Goal: Information Seeking & Learning: Learn about a topic

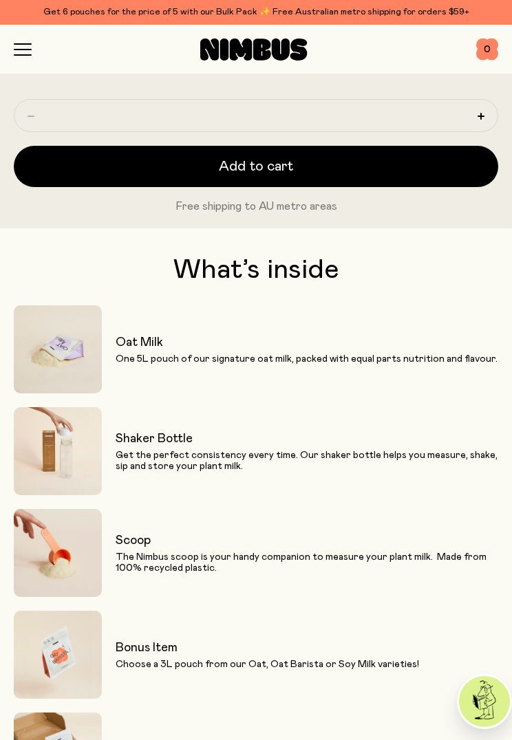
scroll to position [1005, 0]
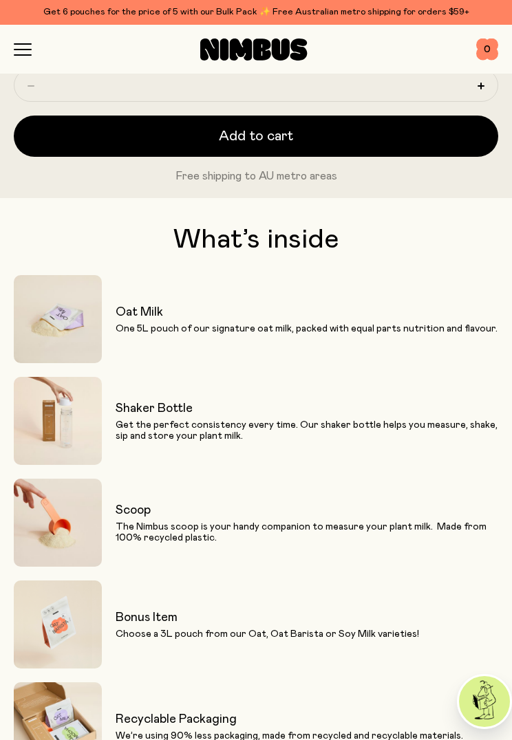
click at [421, 323] on p "One 5L pouch of our signature oat milk, packed with equal parts nutrition and f…" at bounding box center [307, 328] width 382 height 11
click at [72, 321] on img at bounding box center [58, 319] width 88 height 88
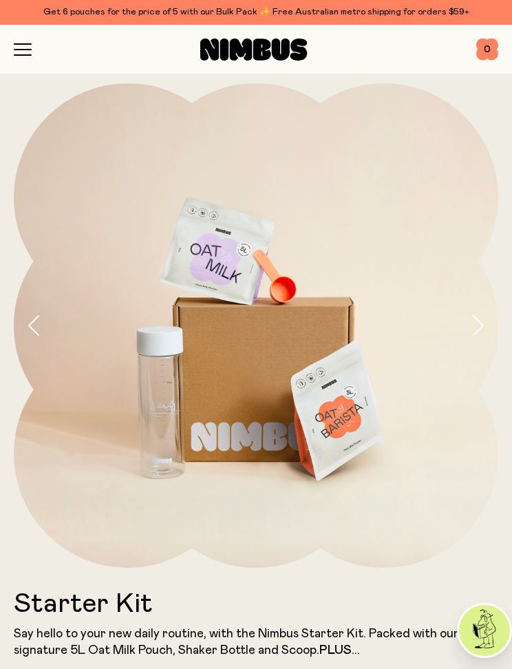
scroll to position [0, 0]
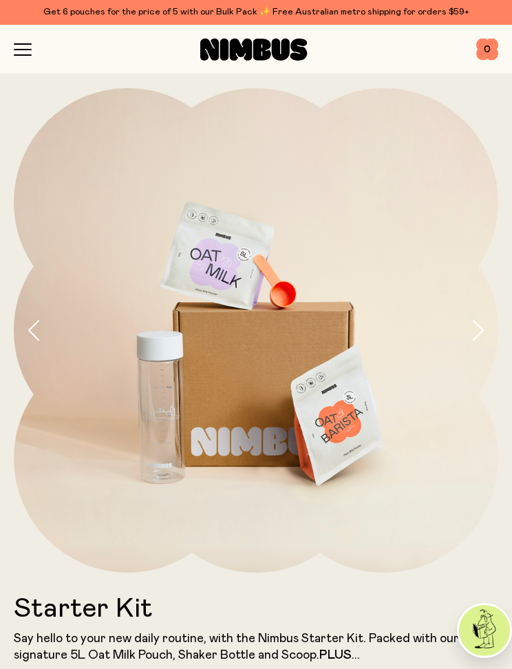
click at [26, 50] on icon "button" at bounding box center [22, 50] width 17 height 0
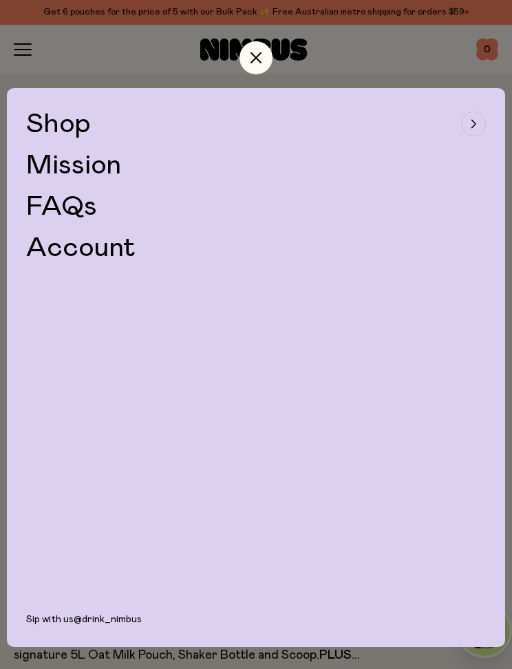
click at [47, 121] on span "Shop" at bounding box center [58, 124] width 65 height 28
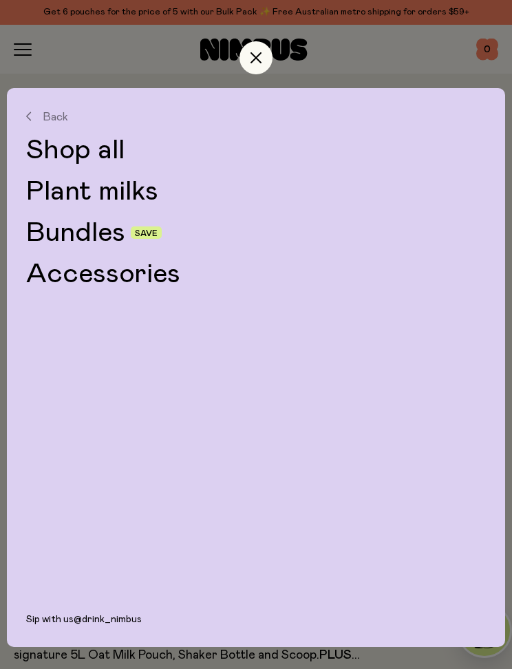
click at [76, 232] on link "Bundles" at bounding box center [75, 233] width 99 height 28
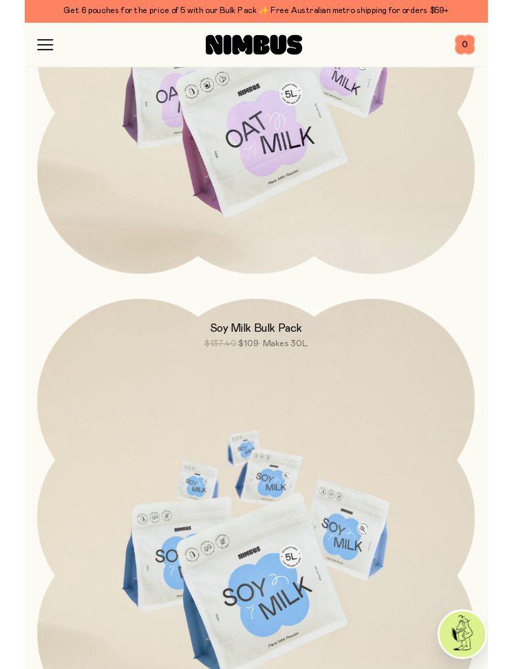
scroll to position [1936, 0]
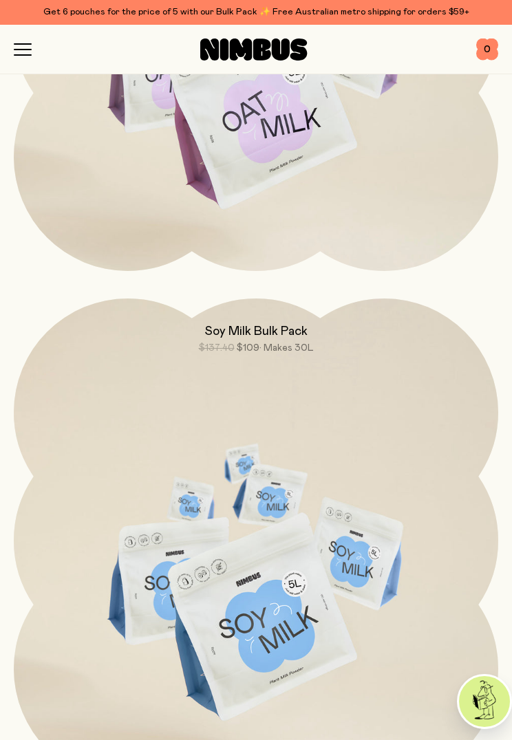
click at [404, 556] on img at bounding box center [256, 583] width 484 height 569
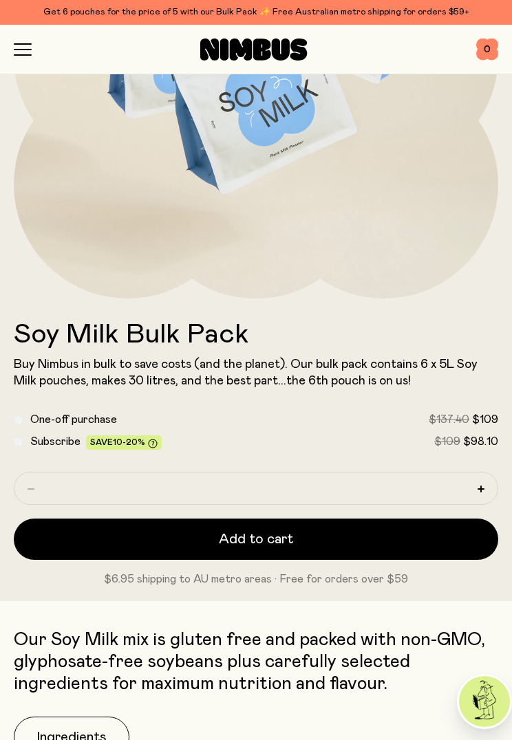
scroll to position [275, 0]
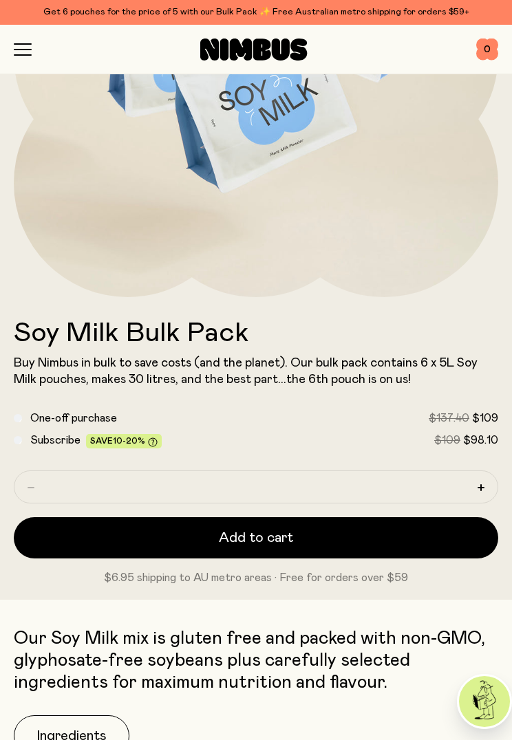
click at [387, 535] on button "Add to cart" at bounding box center [256, 537] width 484 height 41
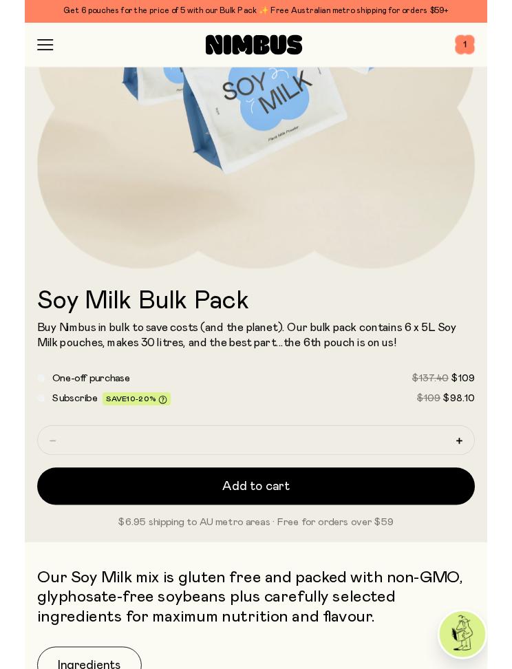
scroll to position [0, 0]
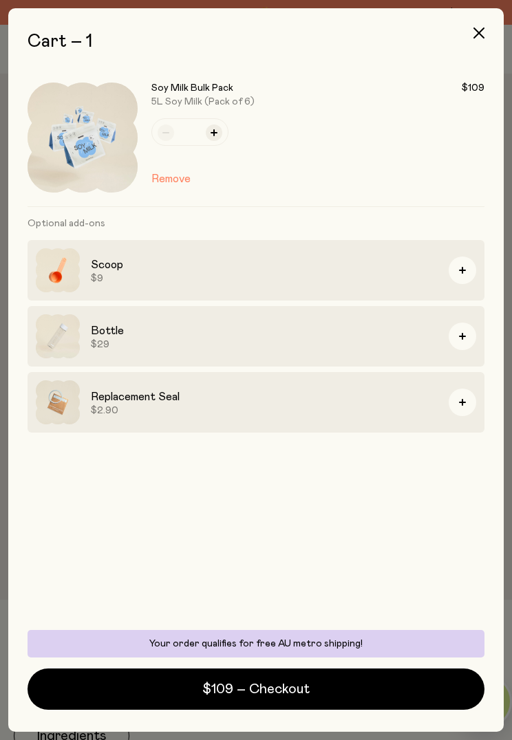
click at [462, 342] on button "button" at bounding box center [463, 337] width 28 height 28
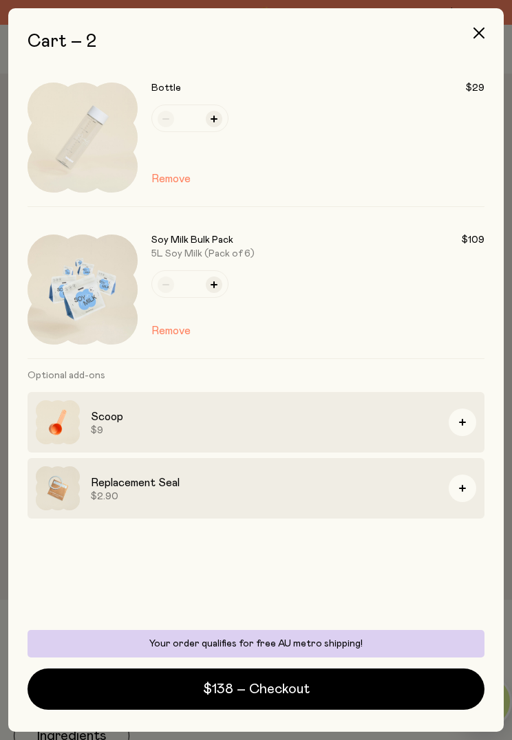
click at [466, 272] on div "Soy Milk Bulk Pack $109 5L Soy Milk (Pack of 6) *" at bounding box center [317, 266] width 333 height 63
click at [466, 427] on button "button" at bounding box center [463, 423] width 28 height 28
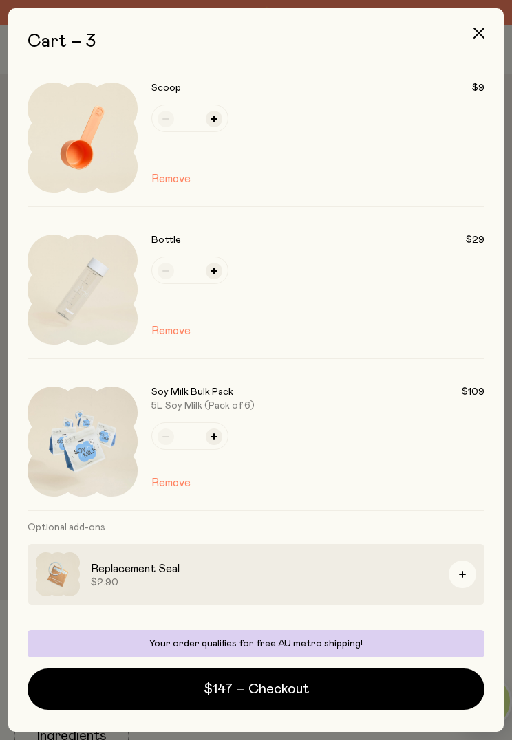
click at [339, 668] on button "$147 – Checkout" at bounding box center [256, 689] width 457 height 41
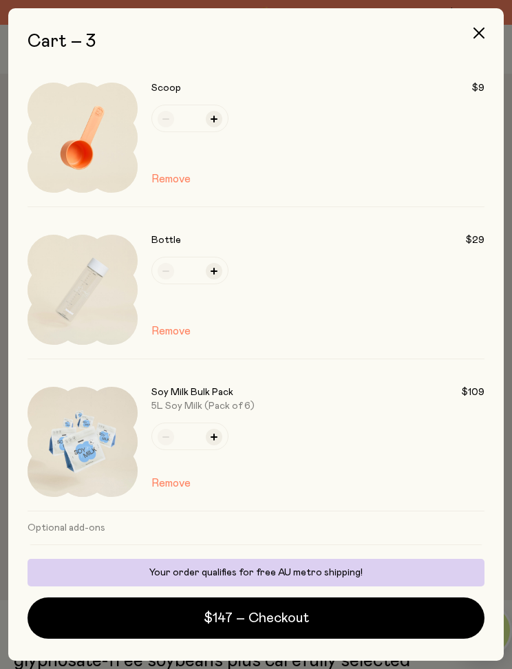
click at [476, 36] on icon "button" at bounding box center [478, 33] width 11 height 11
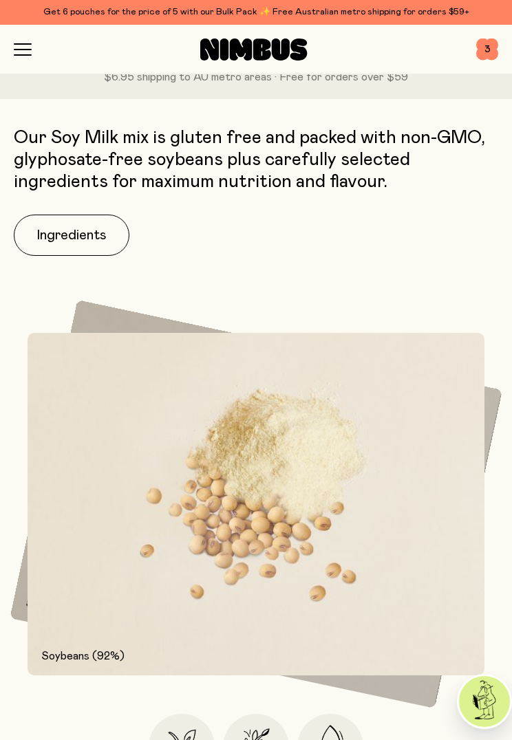
scroll to position [781, 0]
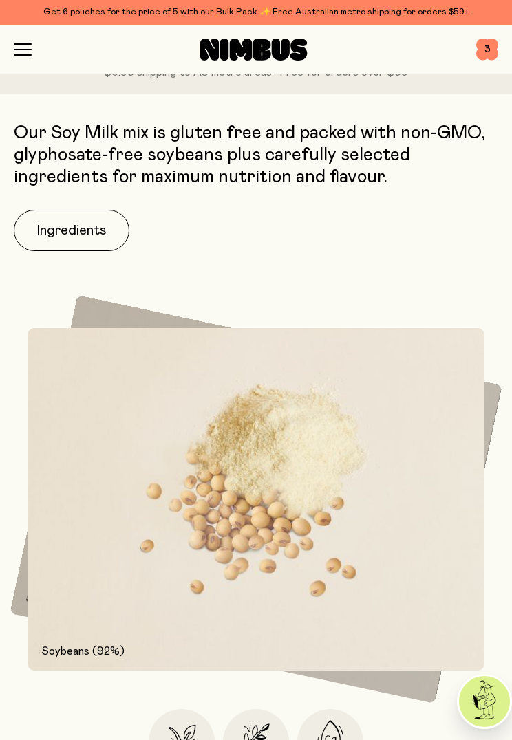
click at [65, 234] on button "Ingredients" at bounding box center [72, 230] width 116 height 41
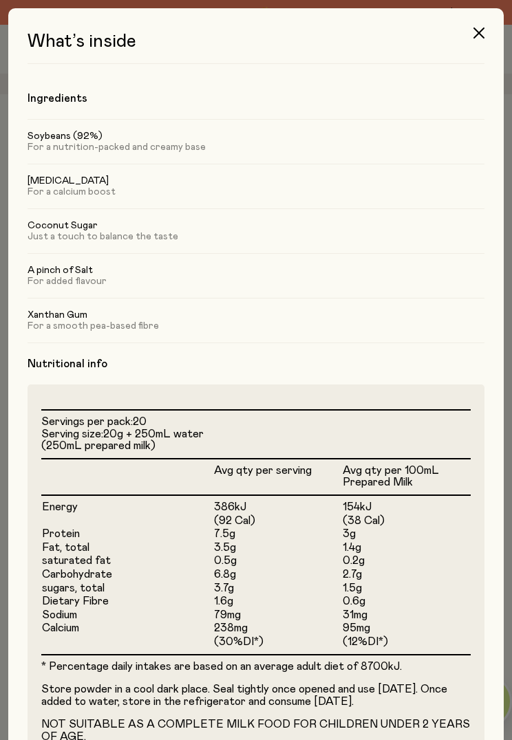
scroll to position [0, 0]
click at [476, 35] on icon "button" at bounding box center [478, 33] width 11 height 11
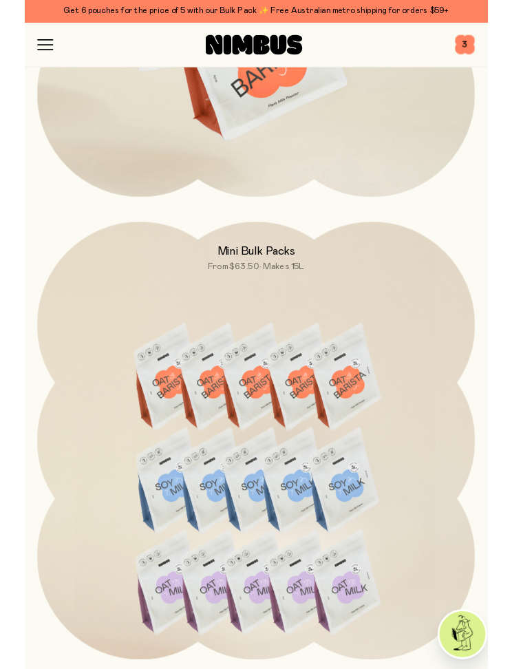
scroll to position [3014, 0]
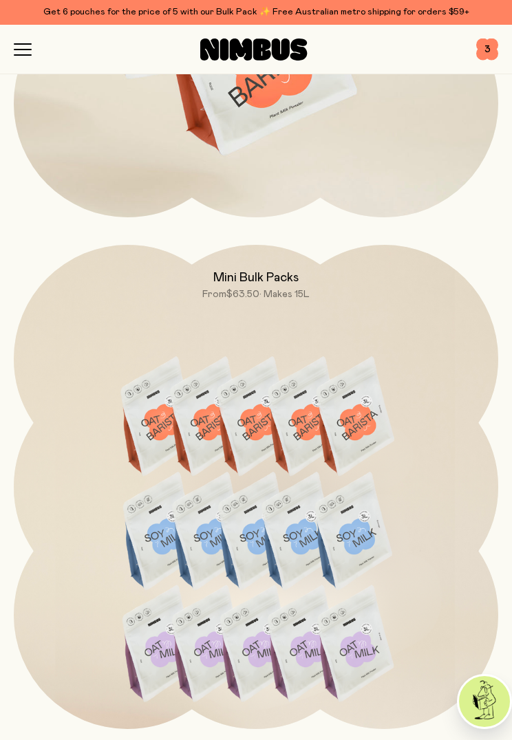
click at [344, 554] on img at bounding box center [256, 547] width 484 height 605
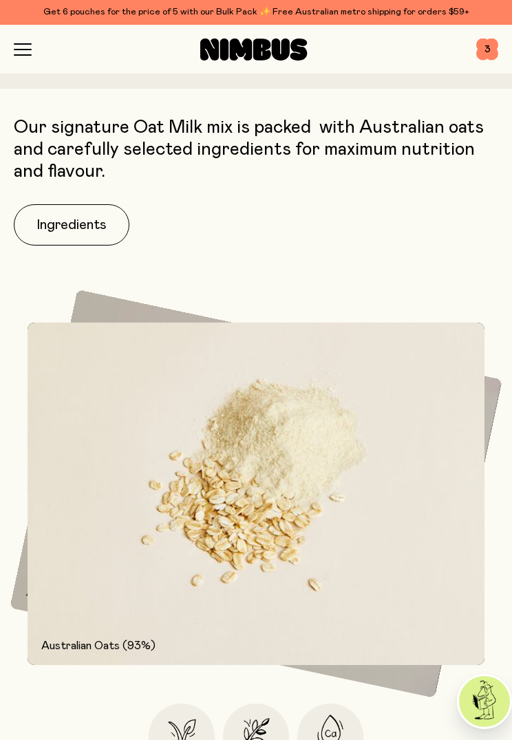
scroll to position [964, 0]
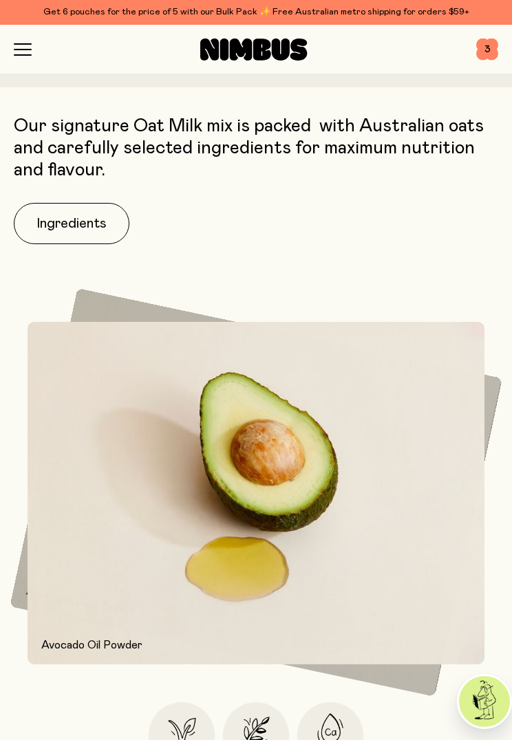
click at [78, 228] on button "Ingredients" at bounding box center [72, 223] width 116 height 41
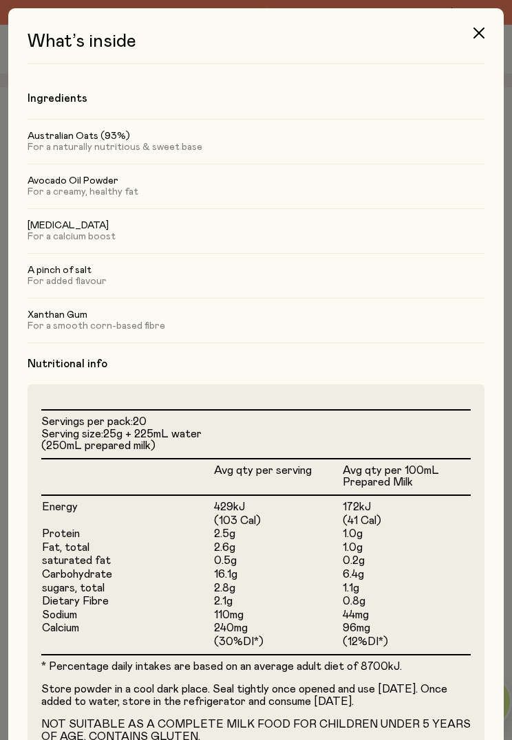
scroll to position [0, 0]
click at [474, 37] on icon "button" at bounding box center [478, 33] width 11 height 11
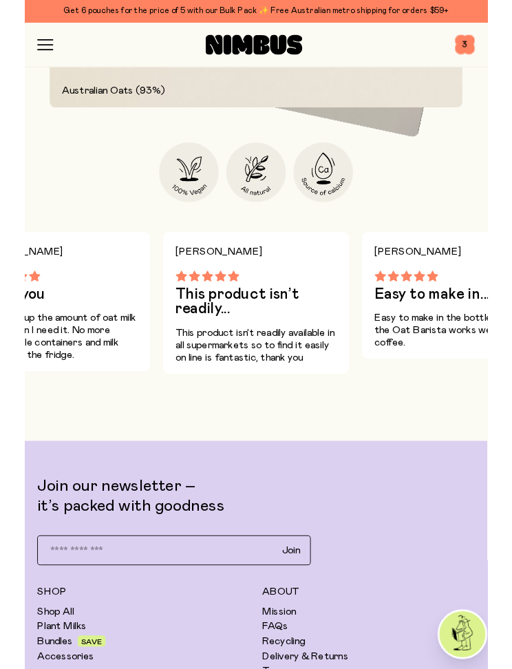
scroll to position [1521, 0]
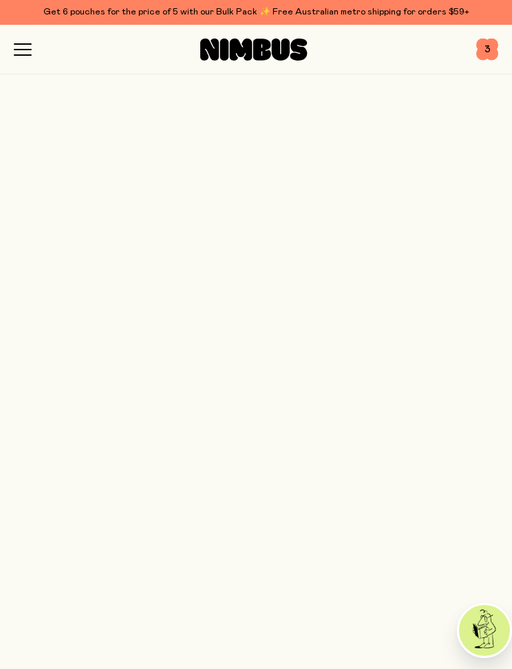
scroll to position [3014, 0]
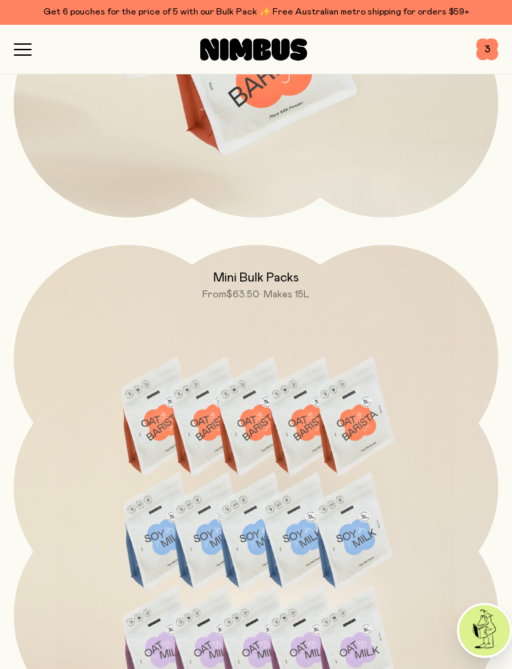
click at [36, 44] on div at bounding box center [254, 50] width 444 height 22
click at [21, 54] on icon "button" at bounding box center [23, 49] width 18 height 12
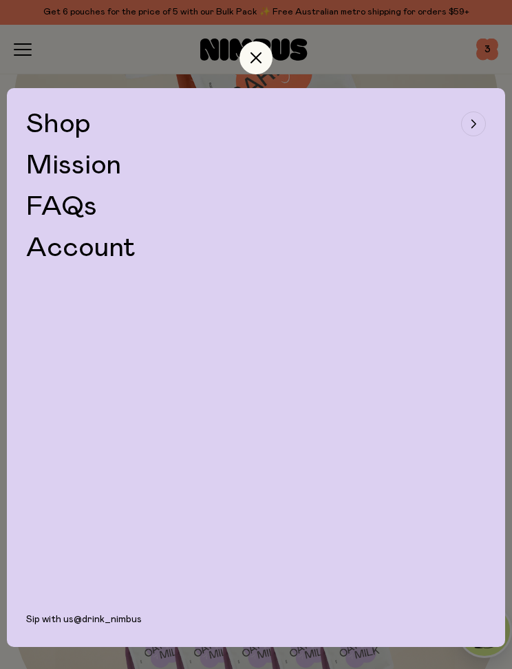
click at [85, 132] on span "Shop" at bounding box center [58, 124] width 65 height 28
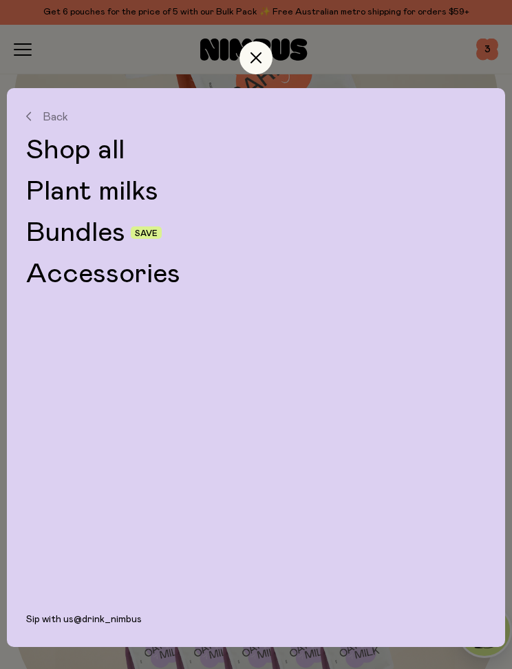
click at [125, 193] on link "Plant milks" at bounding box center [256, 192] width 460 height 28
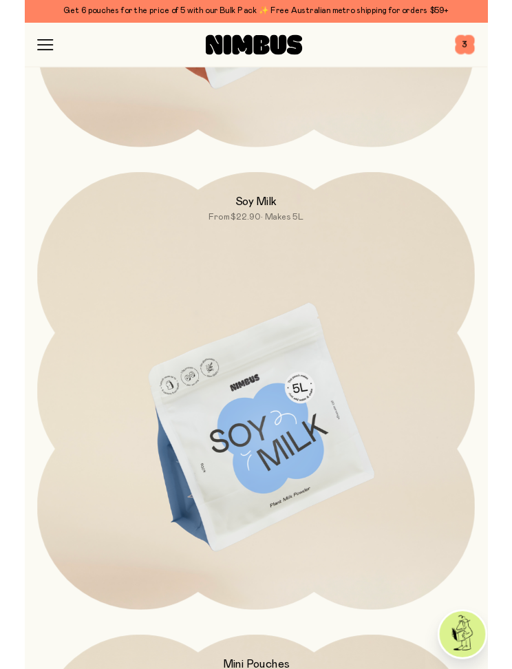
scroll to position [1021, 0]
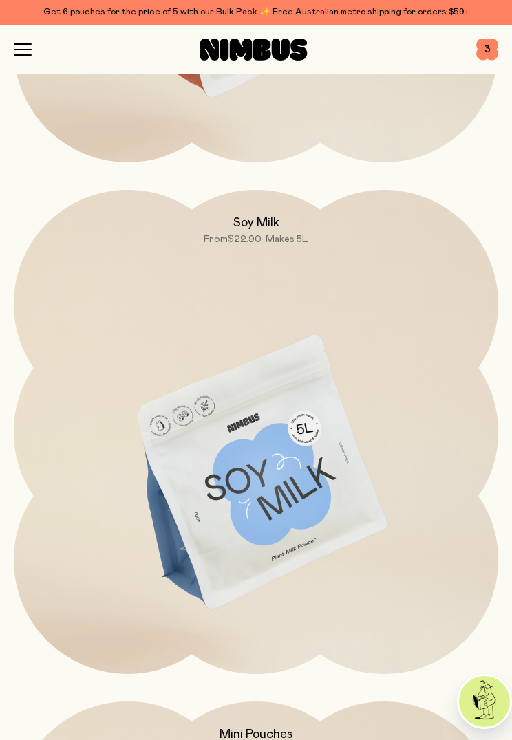
click at [353, 467] on img at bounding box center [256, 474] width 484 height 569
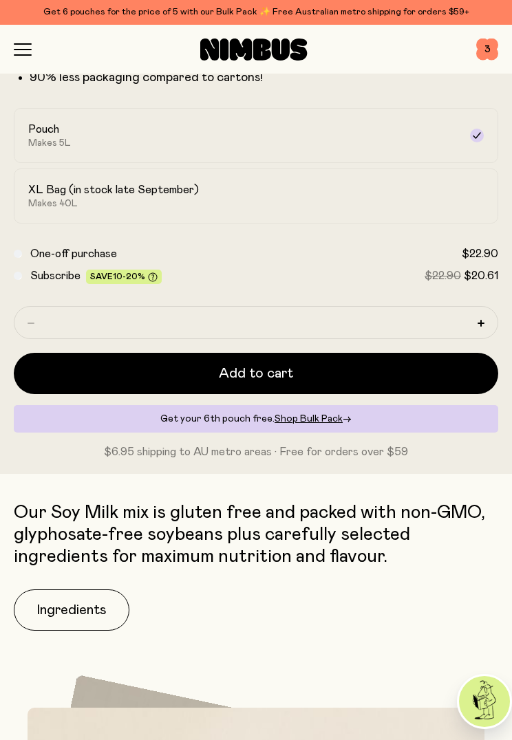
scroll to position [647, 0]
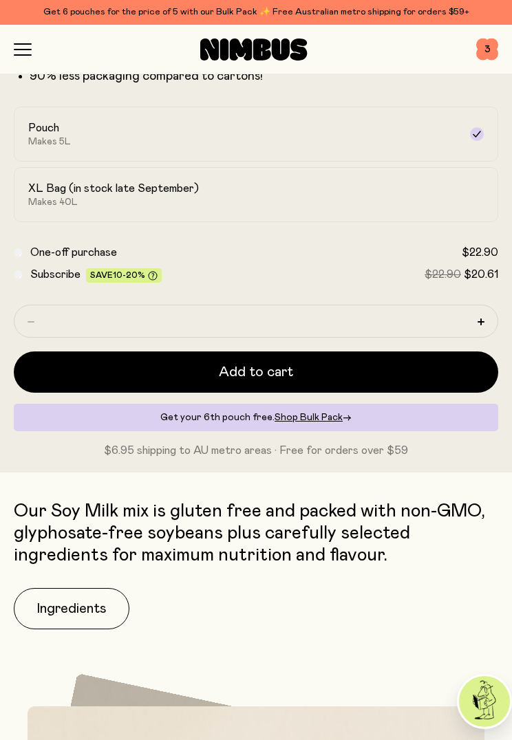
click at [65, 602] on button "Ingredients" at bounding box center [72, 608] width 116 height 41
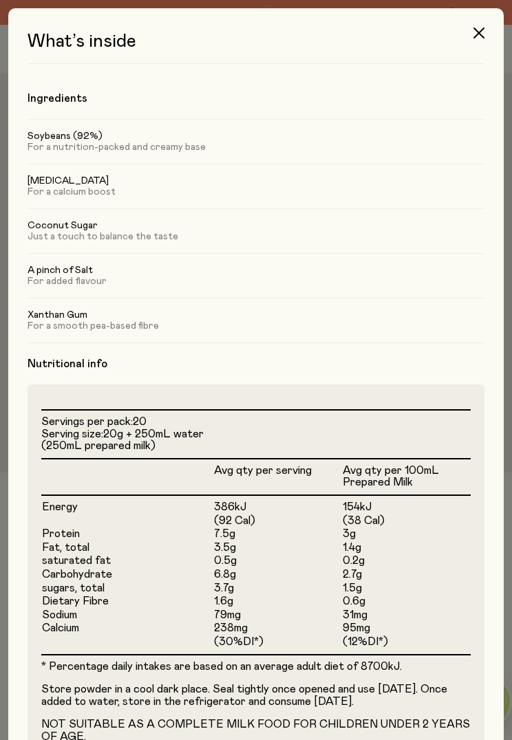
click at [482, 35] on icon "button" at bounding box center [478, 33] width 11 height 11
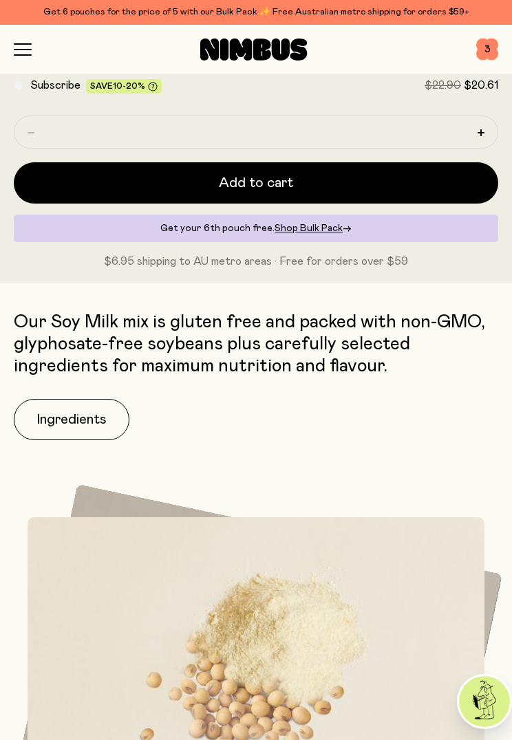
scroll to position [841, 0]
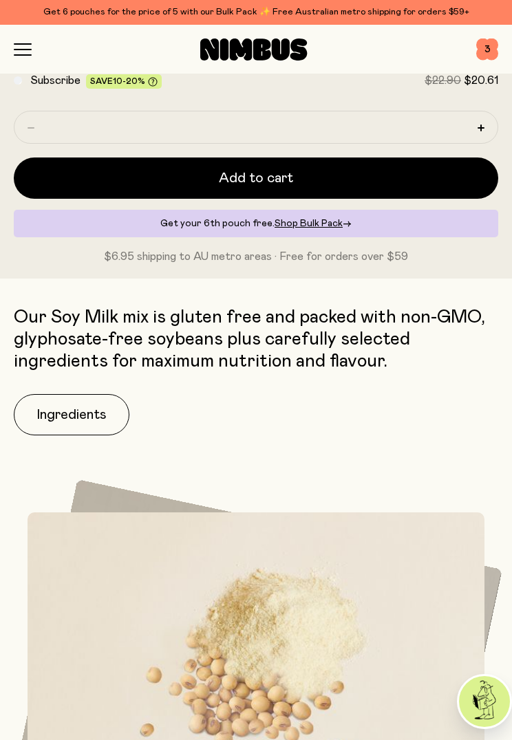
click at [78, 412] on button "Ingredients" at bounding box center [72, 414] width 116 height 41
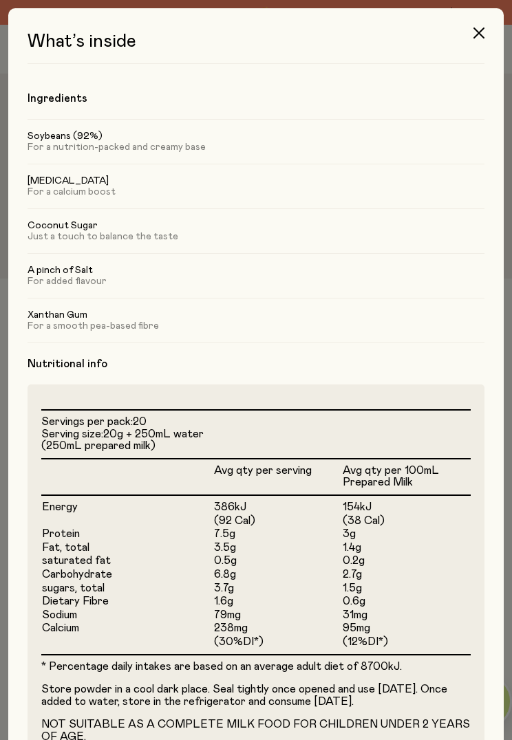
scroll to position [0, 0]
click at [477, 35] on icon "button" at bounding box center [478, 33] width 11 height 11
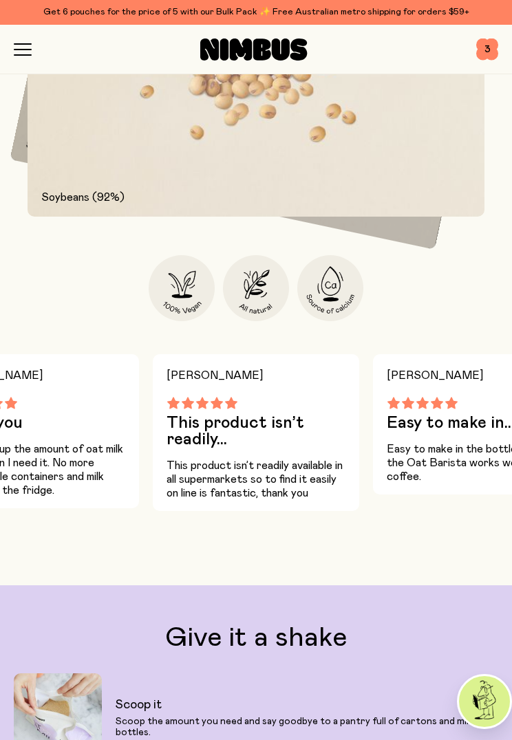
scroll to position [1482, 0]
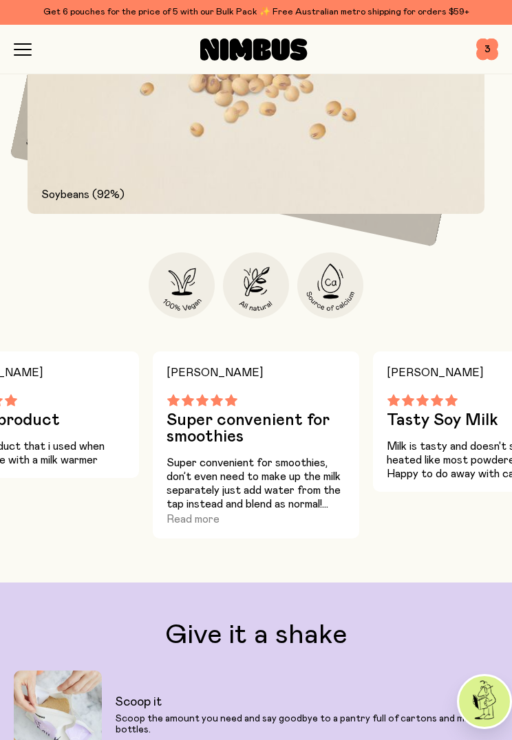
click at [191, 522] on button "Read more" at bounding box center [193, 519] width 53 height 17
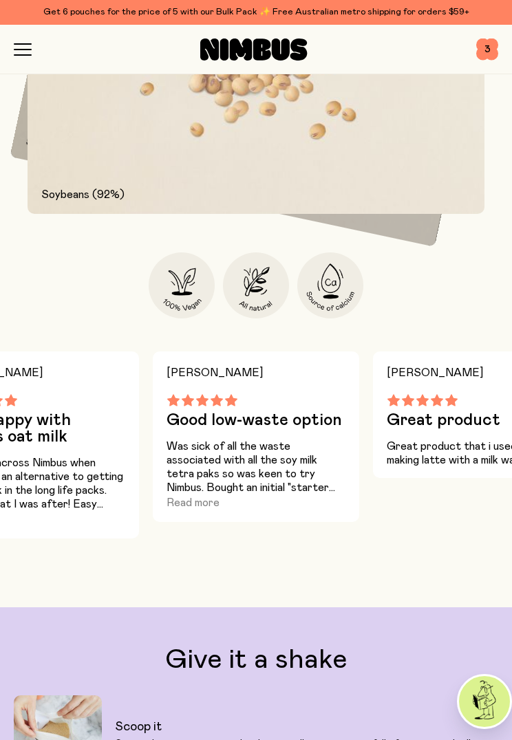
click at [182, 504] on button "Read more" at bounding box center [193, 503] width 53 height 17
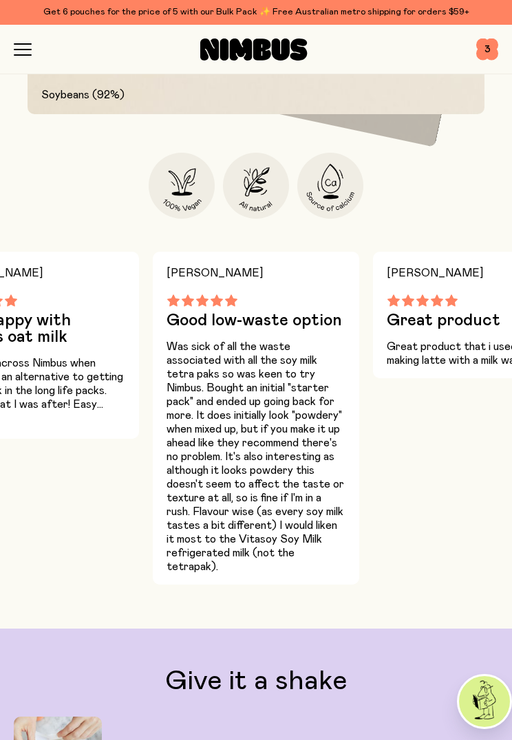
scroll to position [1593, 0]
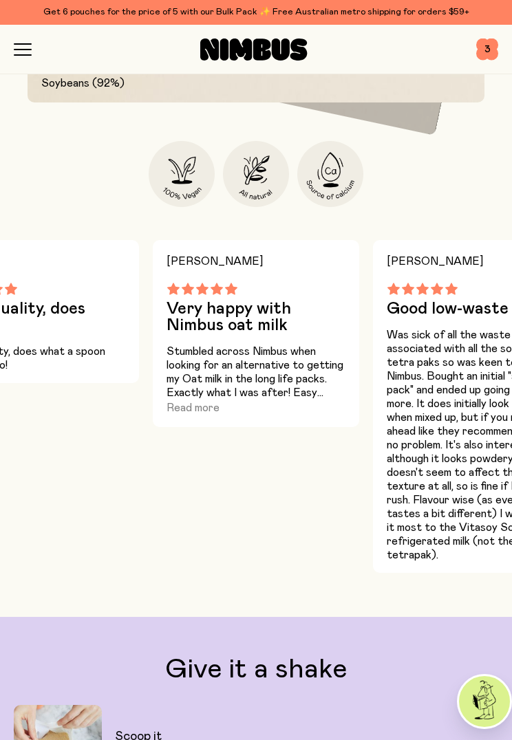
click at [195, 412] on button "Read more" at bounding box center [193, 408] width 53 height 17
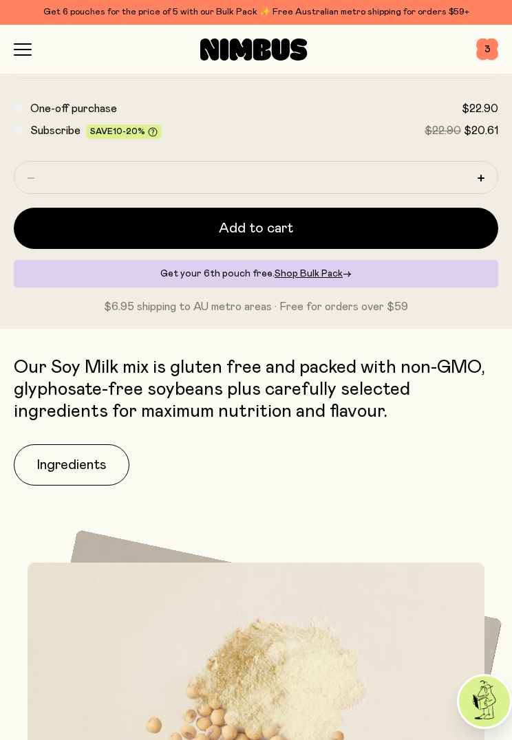
scroll to position [806, 0]
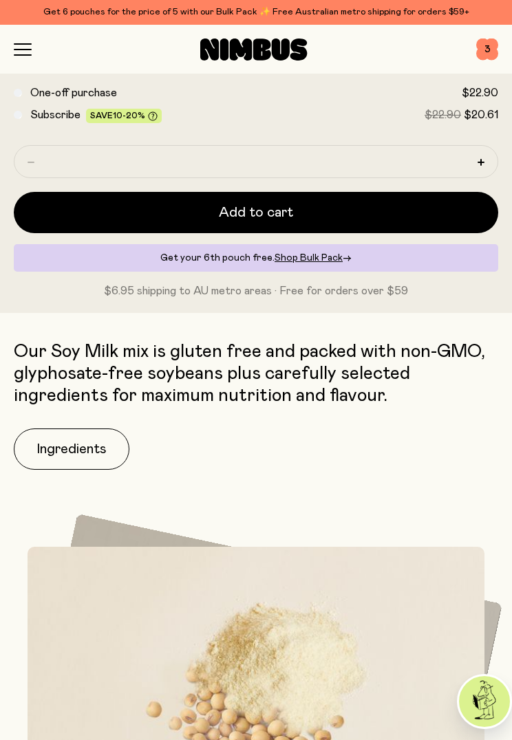
click at [60, 454] on button "Ingredients" at bounding box center [72, 449] width 116 height 41
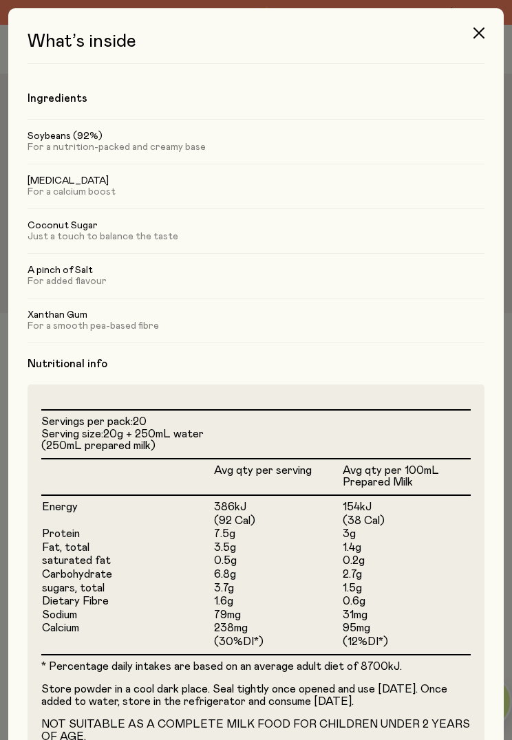
scroll to position [0, 0]
click at [482, 39] on button "button" at bounding box center [478, 33] width 33 height 33
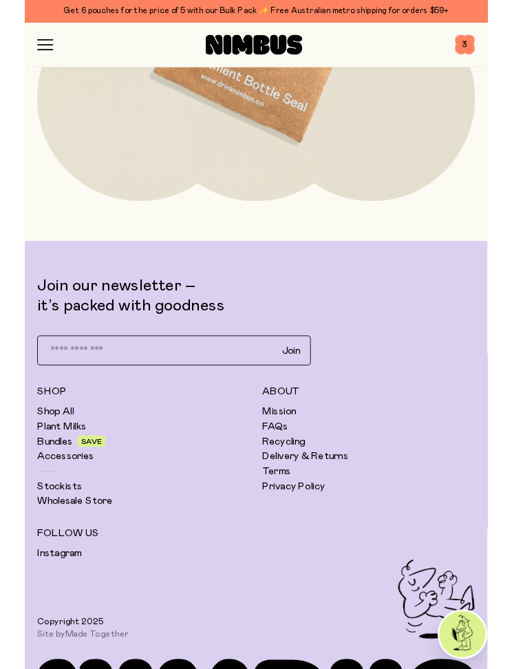
scroll to position [5418, 0]
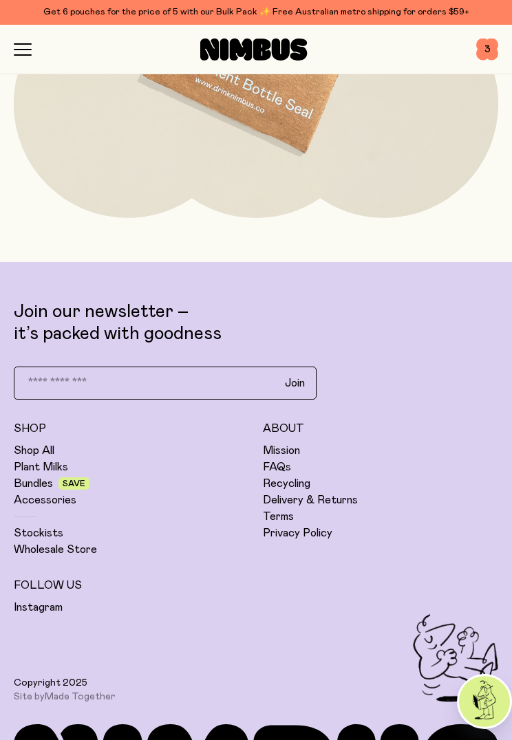
click at [35, 493] on link "Accessories" at bounding box center [45, 500] width 63 height 14
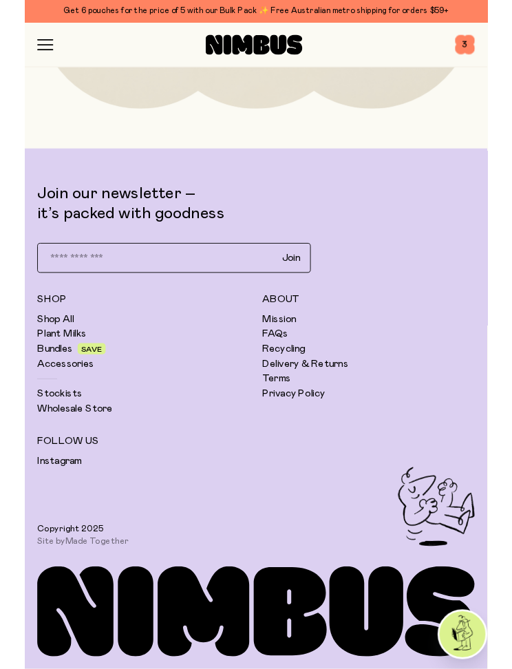
scroll to position [1575, 0]
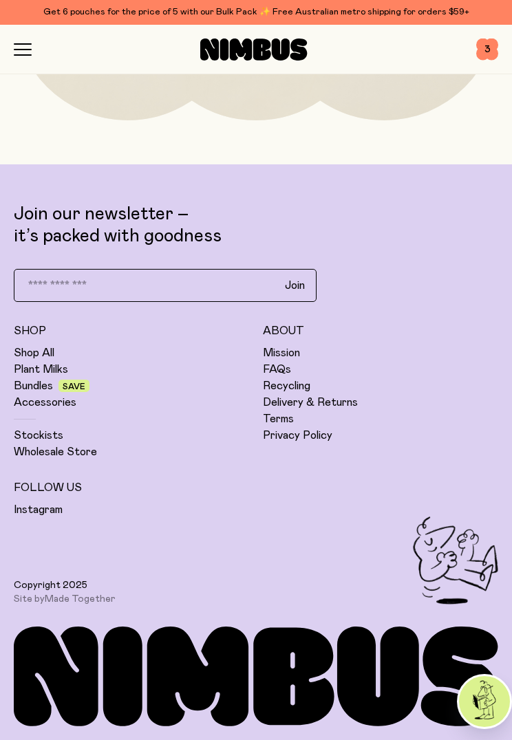
click at [301, 382] on link "Recycling" at bounding box center [286, 386] width 47 height 14
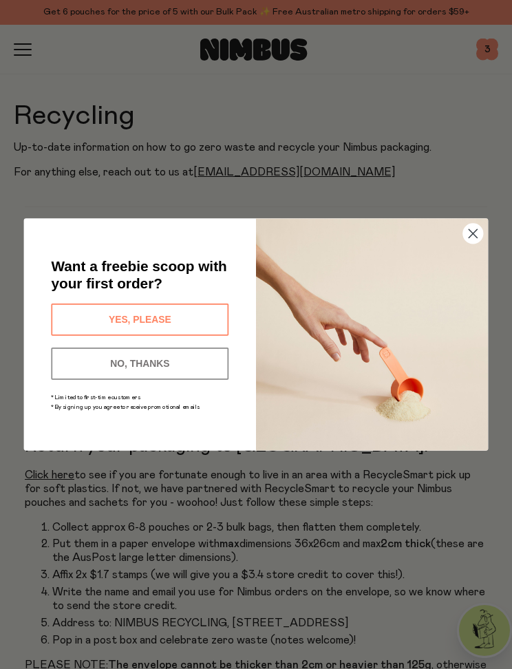
click at [182, 326] on button "YES, PLEASE" at bounding box center [140, 319] width 178 height 32
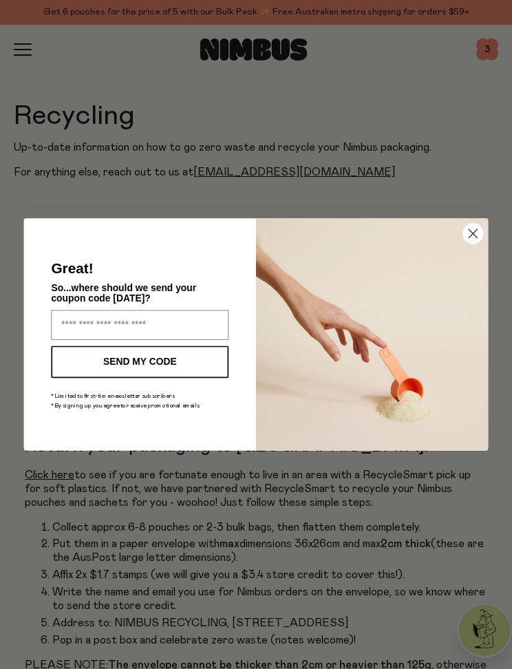
click at [89, 336] on input "Enter your email address" at bounding box center [140, 325] width 178 height 30
type input "**********"
click at [102, 376] on button "SEND MY CODE" at bounding box center [140, 361] width 178 height 32
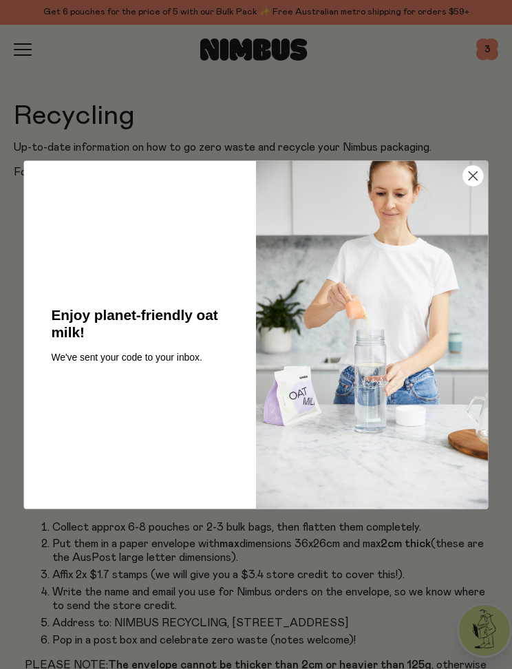
click at [475, 180] on icon "Close dialog" at bounding box center [473, 175] width 8 height 8
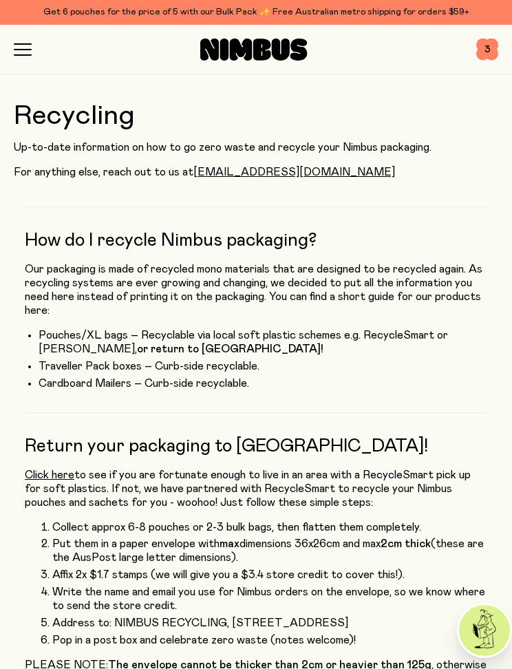
click at [12, 56] on div "Shop Mission FAQs Log In 3 3" at bounding box center [256, 50] width 512 height 50
click at [30, 50] on icon "button" at bounding box center [23, 49] width 18 height 12
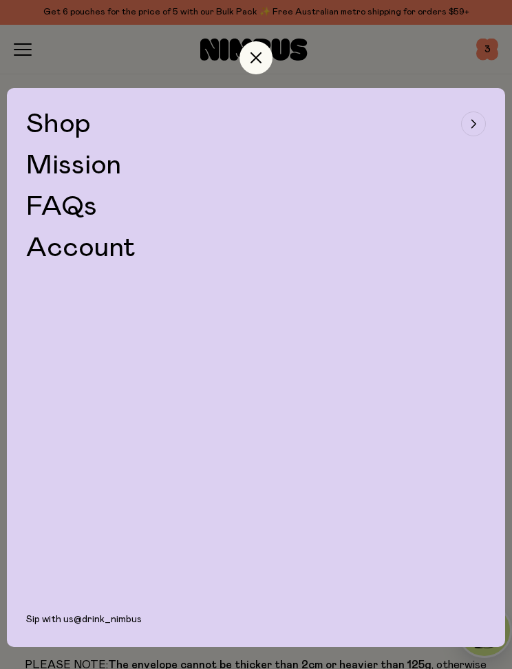
click at [66, 135] on span "Shop" at bounding box center [58, 124] width 65 height 28
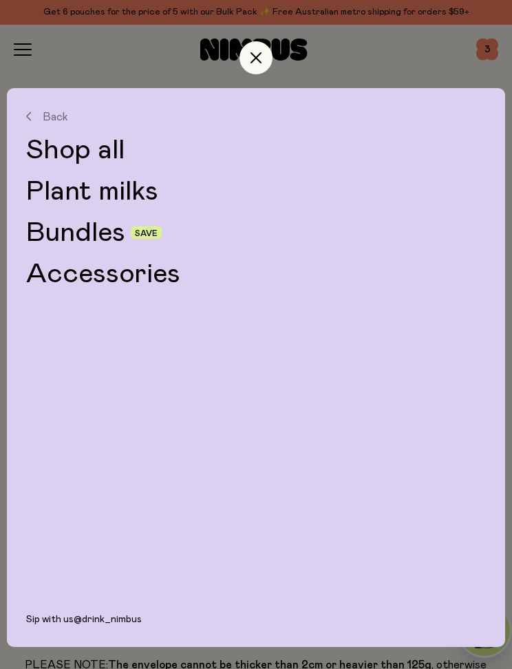
click at [31, 122] on button "Back" at bounding box center [256, 116] width 460 height 12
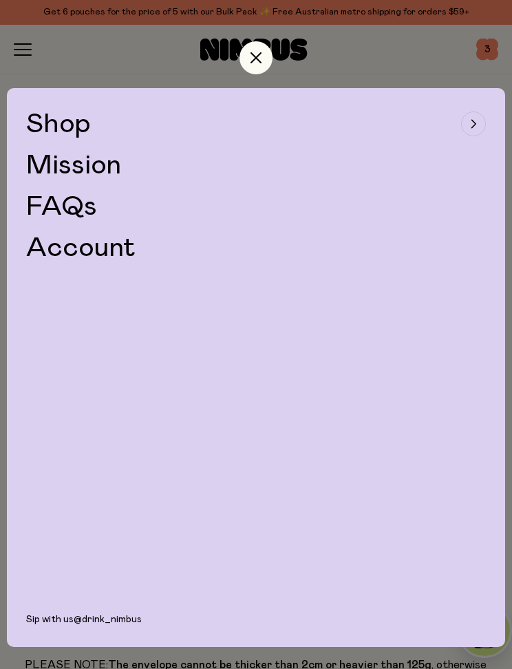
click at [85, 176] on link "Mission" at bounding box center [73, 165] width 95 height 28
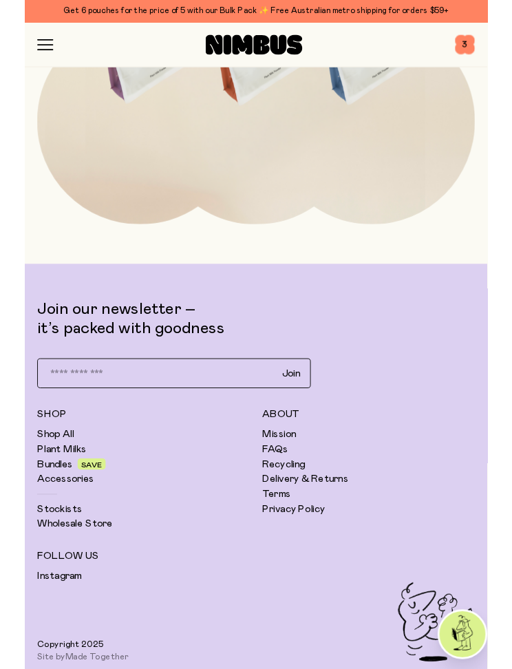
scroll to position [4524, 0]
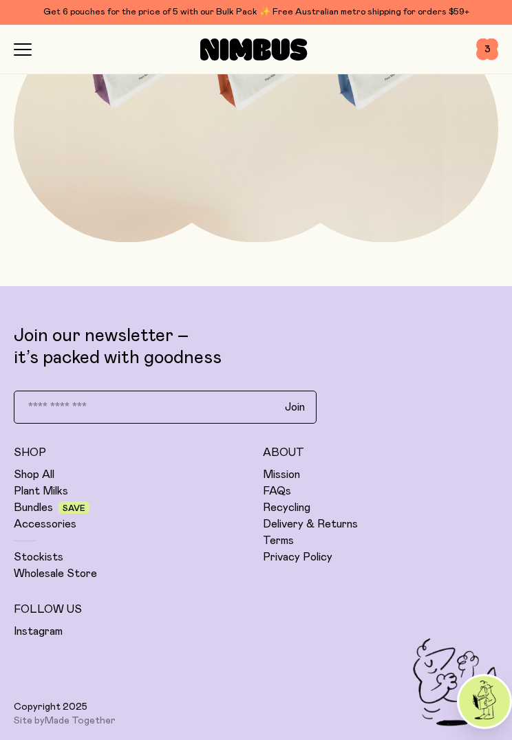
click at [30, 552] on link "Stockists" at bounding box center [39, 557] width 50 height 14
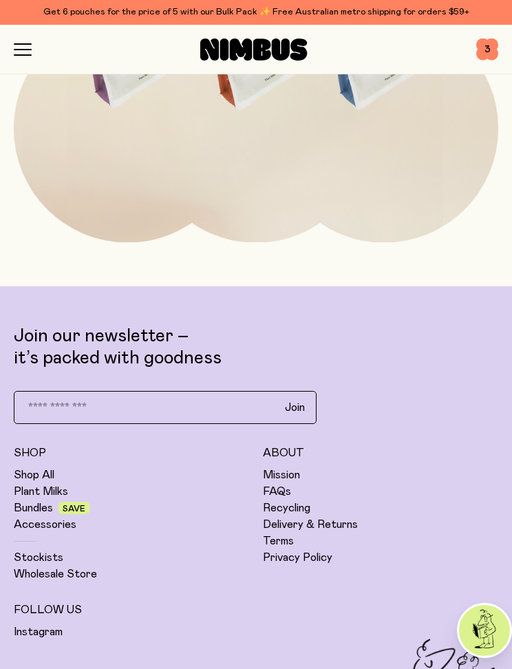
click at [497, 51] on span "3" at bounding box center [487, 50] width 22 height 22
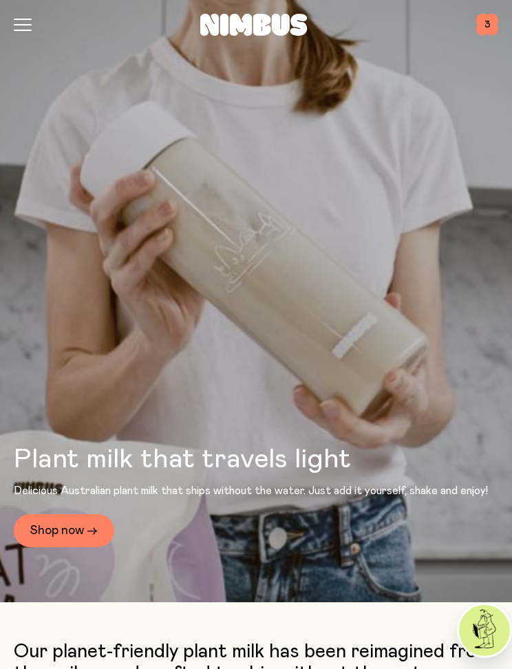
click at [490, 27] on span "3" at bounding box center [487, 25] width 22 height 22
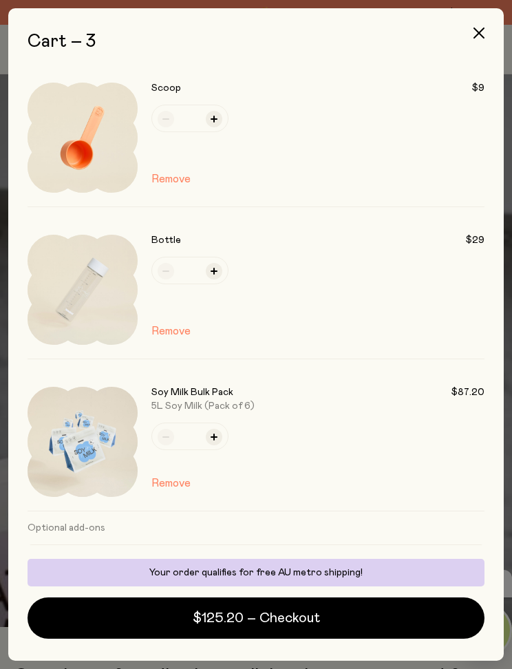
click at [213, 627] on span "$125.20 – Checkout" at bounding box center [256, 617] width 127 height 19
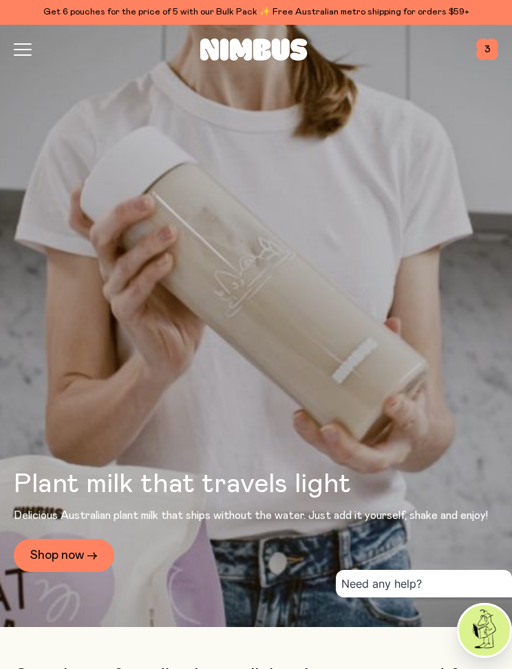
click at [25, 55] on icon "button" at bounding box center [22, 55] width 17 height 0
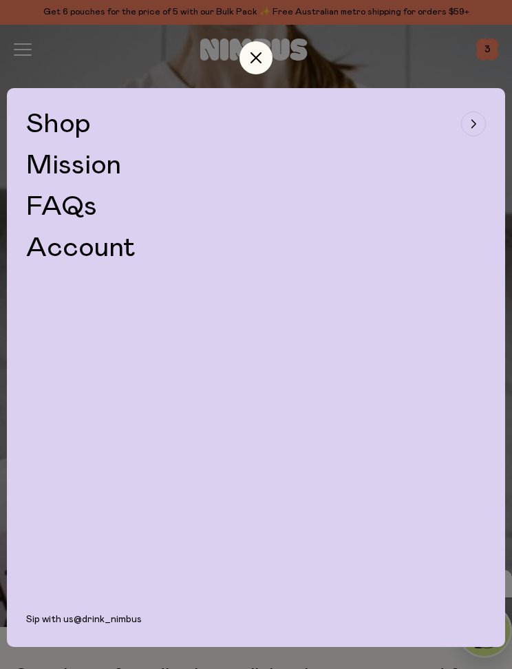
click at [61, 132] on span "Shop" at bounding box center [58, 124] width 65 height 28
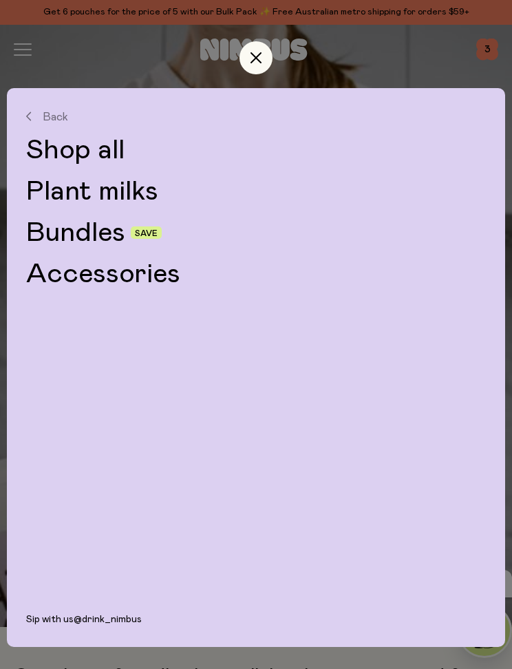
click at [56, 232] on link "Bundles" at bounding box center [75, 233] width 99 height 28
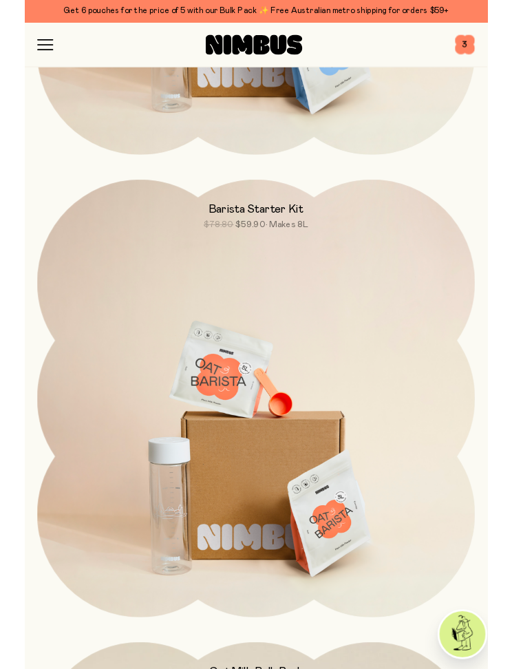
scroll to position [1013, 0]
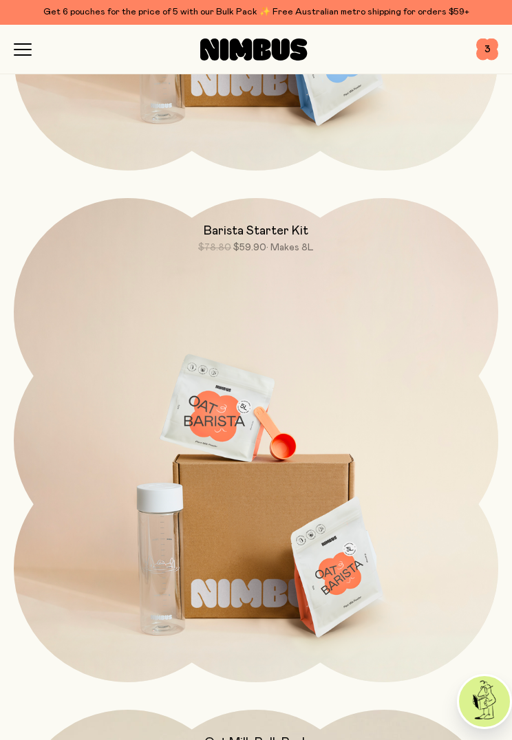
click at [449, 527] on img at bounding box center [256, 482] width 484 height 569
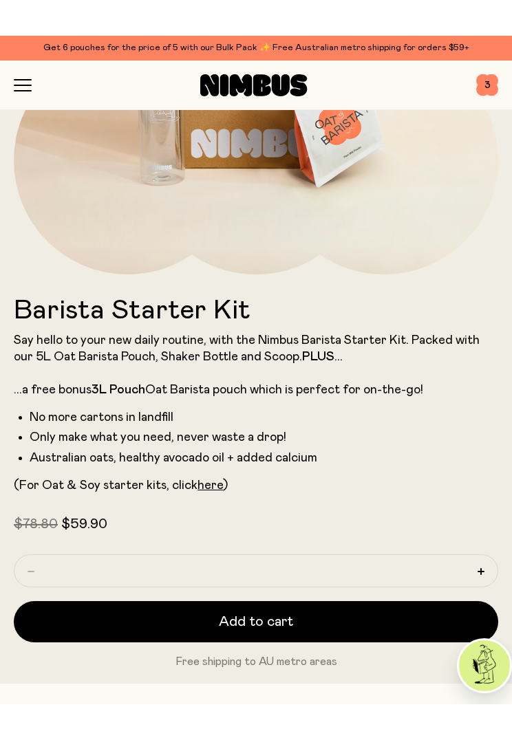
scroll to position [334, 0]
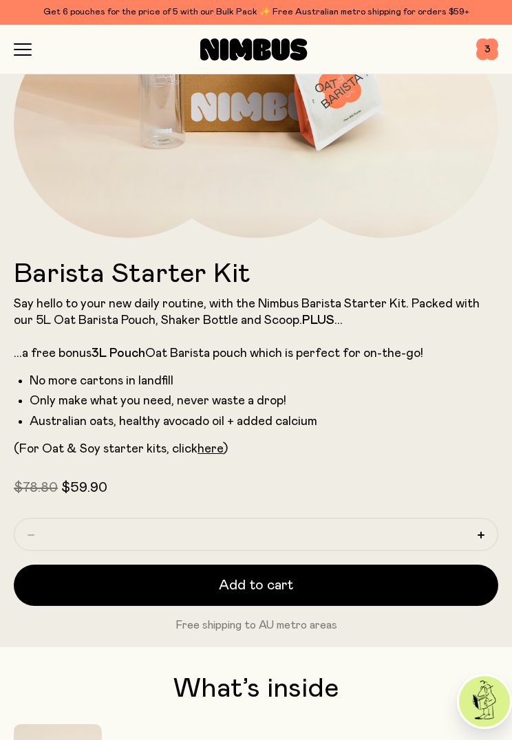
click at [164, 587] on button "Add to cart" at bounding box center [256, 585] width 484 height 41
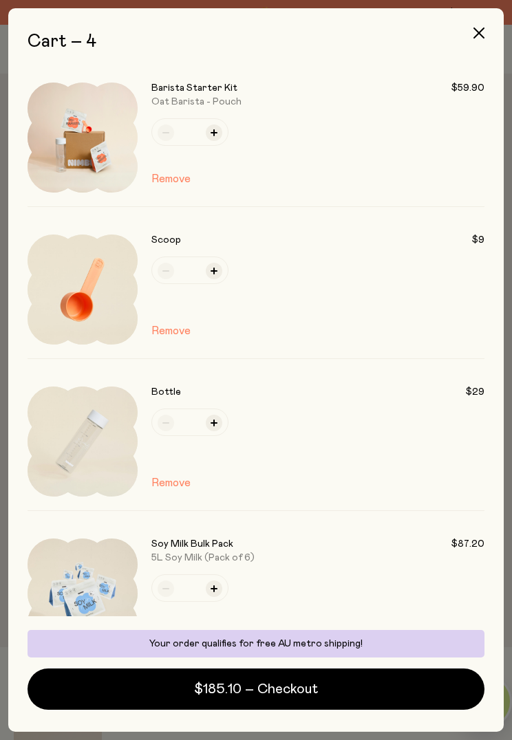
click at [174, 481] on button "Remove" at bounding box center [170, 483] width 39 height 17
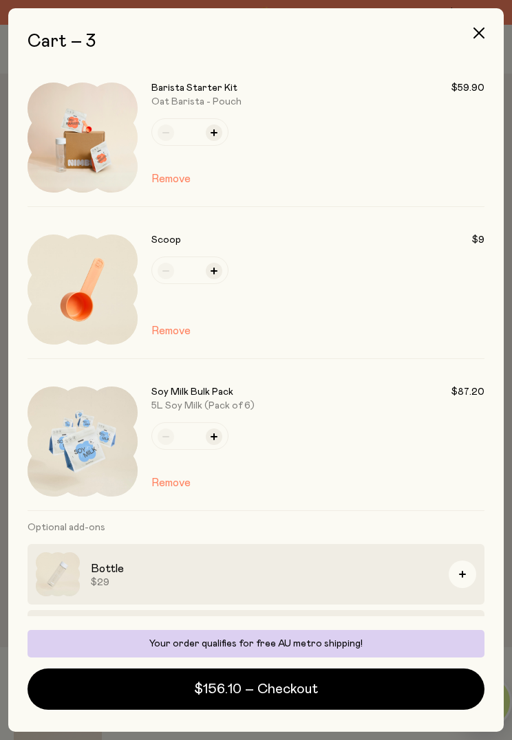
click at [174, 333] on button "Remove" at bounding box center [170, 331] width 39 height 17
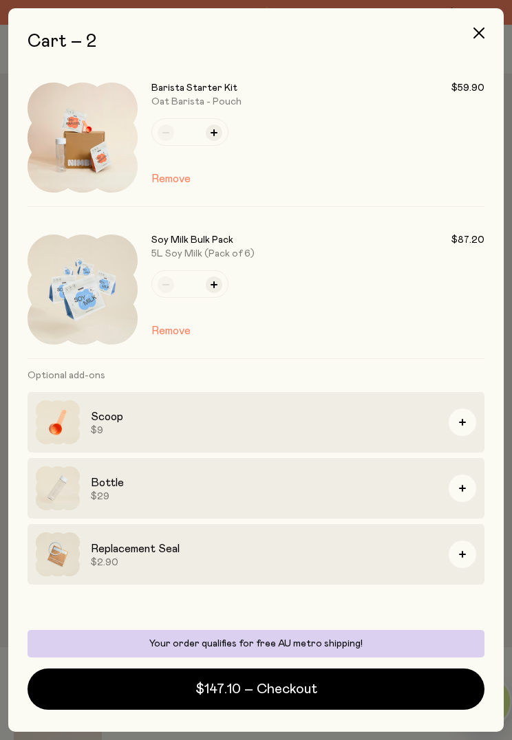
click at [482, 35] on icon "button" at bounding box center [478, 33] width 11 height 11
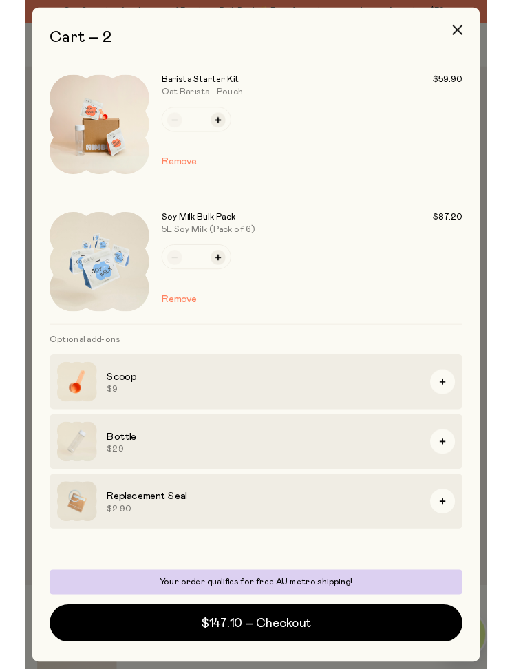
scroll to position [334, 0]
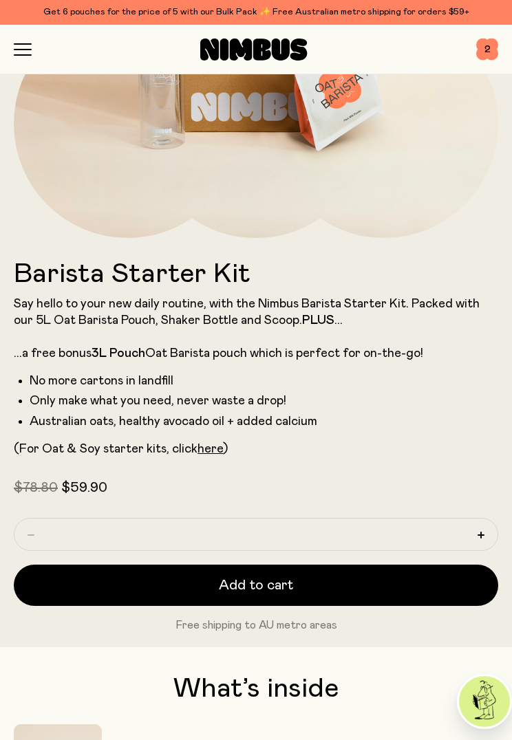
click at [28, 54] on icon "button" at bounding box center [23, 49] width 18 height 12
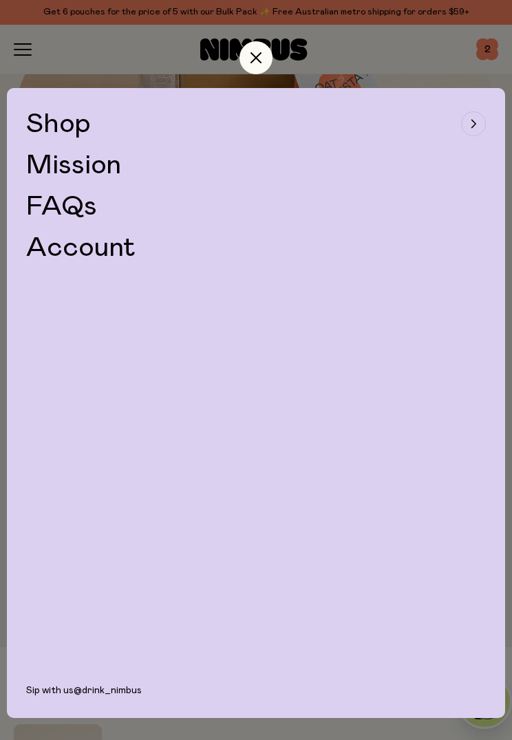
click at [53, 129] on span "Shop" at bounding box center [58, 124] width 65 height 28
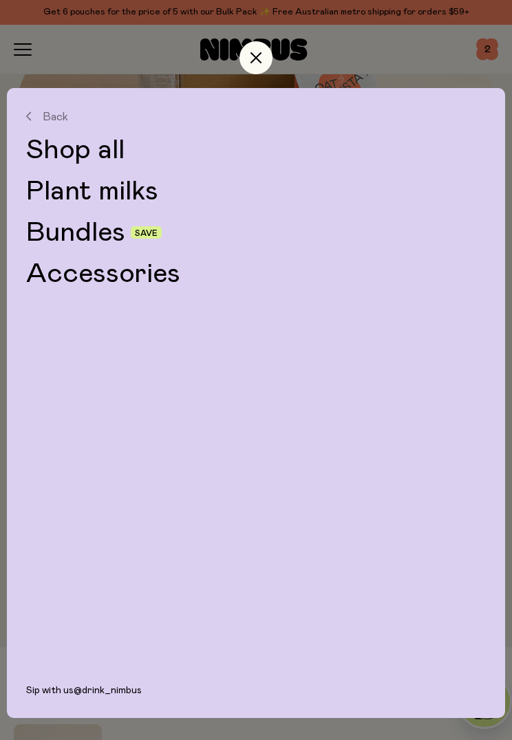
click at [81, 53] on div at bounding box center [256, 55] width 498 height 66
click at [67, 235] on link "Bundles" at bounding box center [75, 233] width 99 height 28
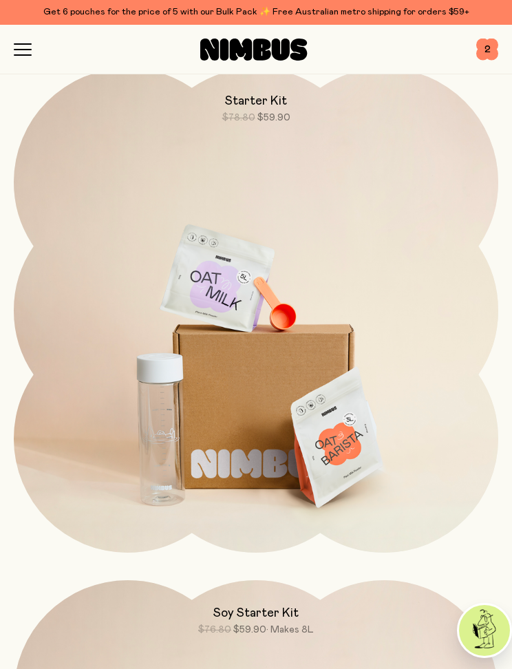
scroll to position [118, 0]
click at [208, 323] on img at bounding box center [256, 353] width 484 height 569
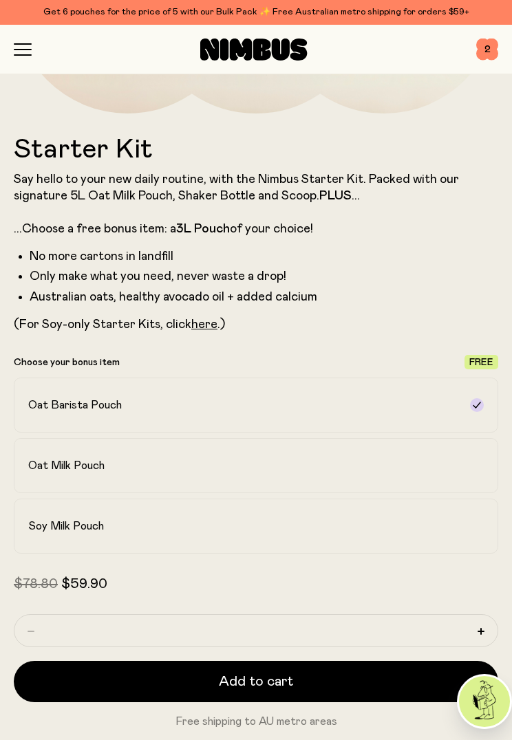
scroll to position [463, 0]
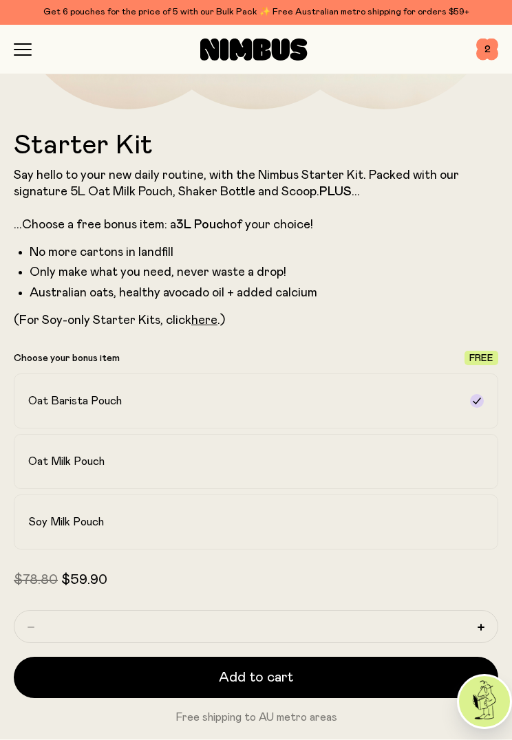
click at [191, 668] on button "Add to cart" at bounding box center [256, 677] width 484 height 41
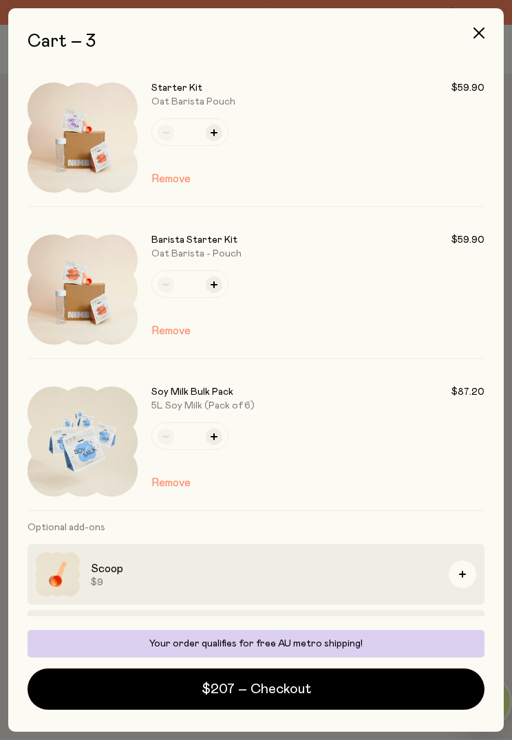
click at [173, 330] on button "Remove" at bounding box center [170, 331] width 39 height 17
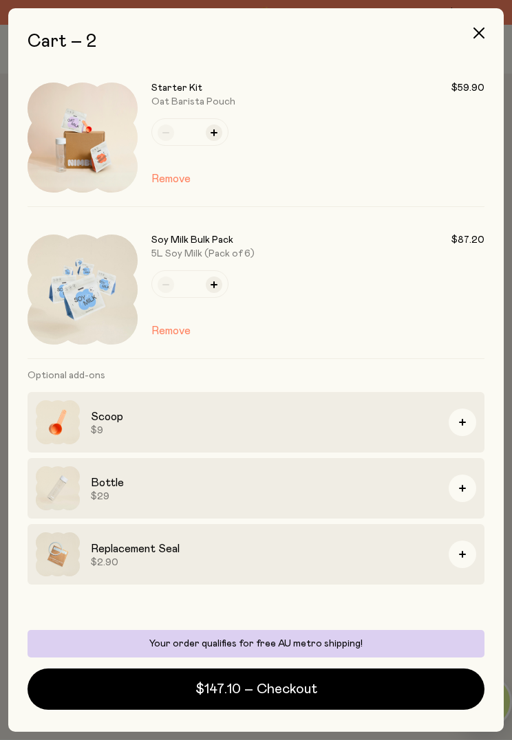
click at [354, 668] on button "$147.10 – Checkout" at bounding box center [256, 689] width 457 height 41
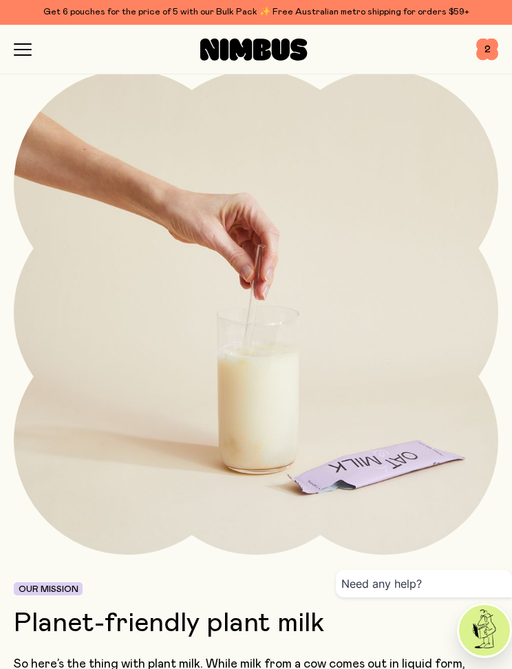
scroll to position [17, 0]
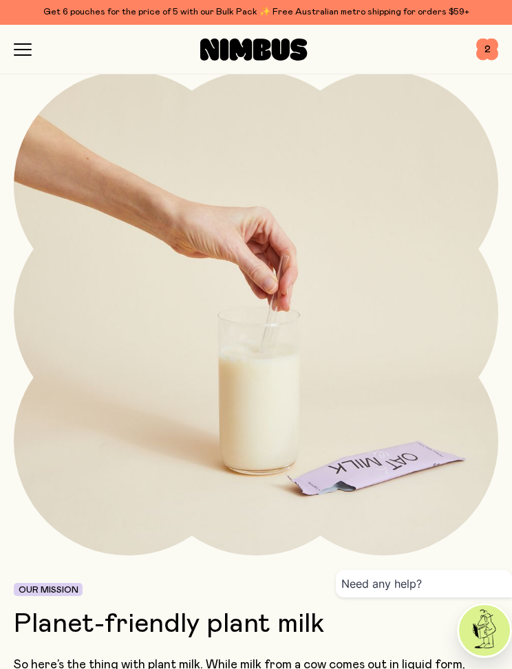
click at [34, 45] on div at bounding box center [254, 50] width 444 height 22
click at [14, 47] on icon "button" at bounding box center [23, 49] width 18 height 12
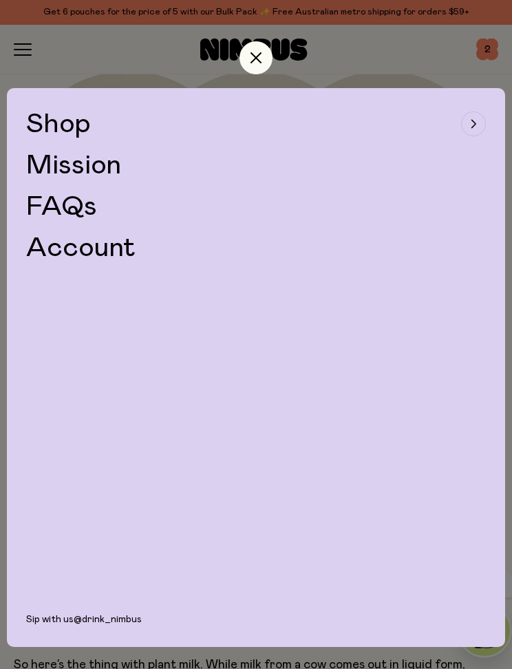
click at [56, 206] on link "FAQs" at bounding box center [61, 207] width 71 height 28
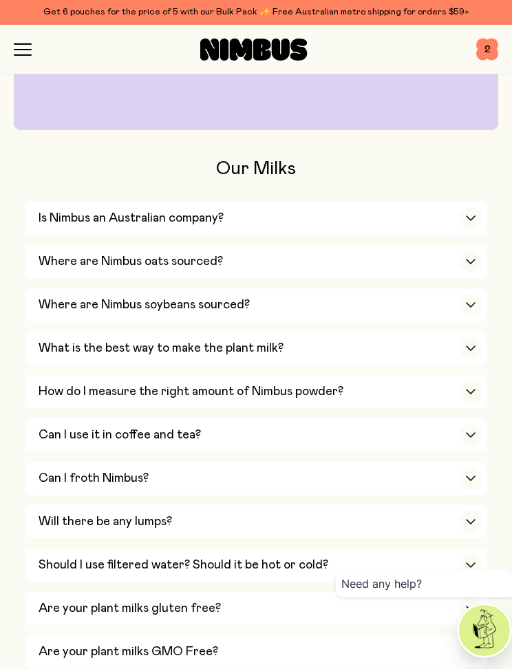
scroll to position [197, 0]
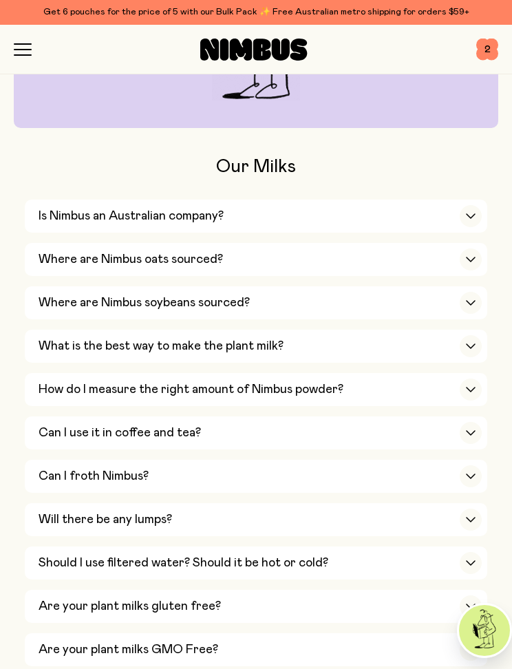
click at [473, 219] on div "button" at bounding box center [471, 216] width 22 height 22
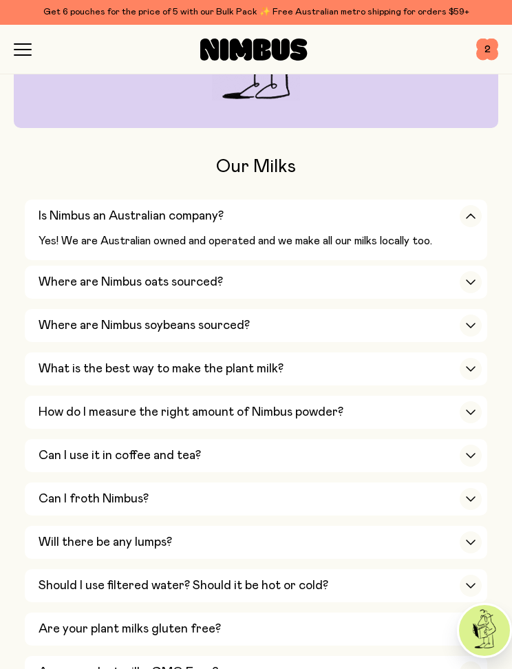
click at [476, 283] on div "button" at bounding box center [471, 282] width 22 height 22
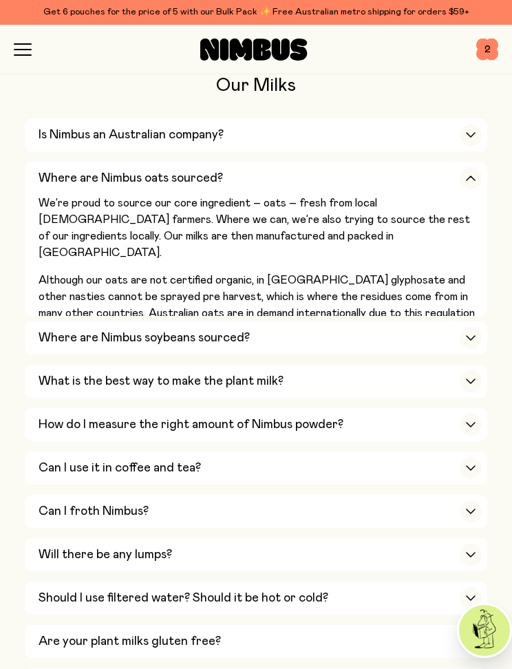
scroll to position [279, 0]
click at [477, 330] on div "button" at bounding box center [471, 337] width 22 height 22
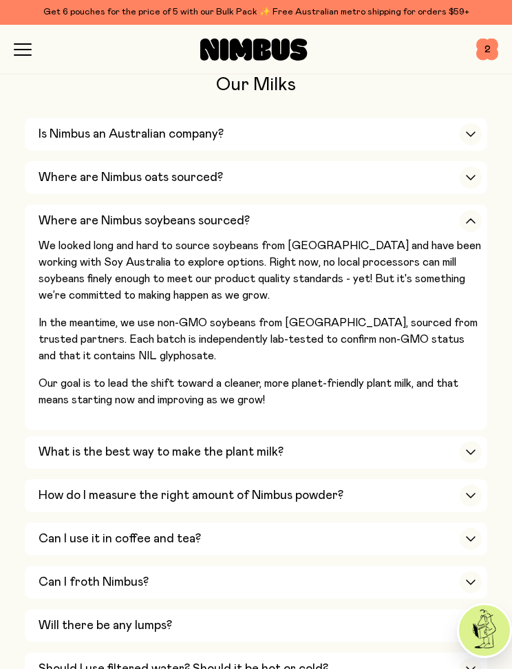
click at [81, 447] on h3 "What is the best way to make the plant milk?" at bounding box center [161, 452] width 245 height 17
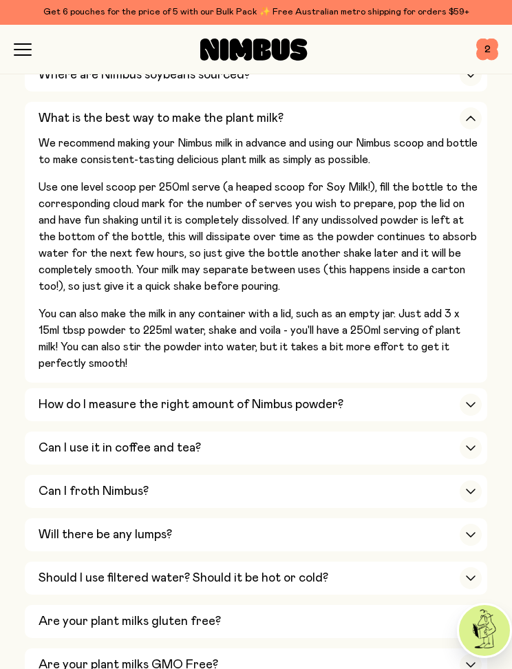
scroll to position [439, 0]
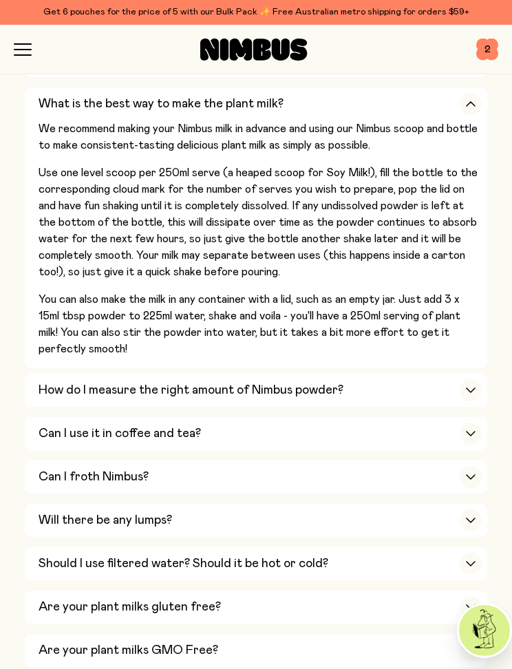
click at [55, 425] on h3 "Can I use it in coffee and tea?" at bounding box center [120, 433] width 162 height 17
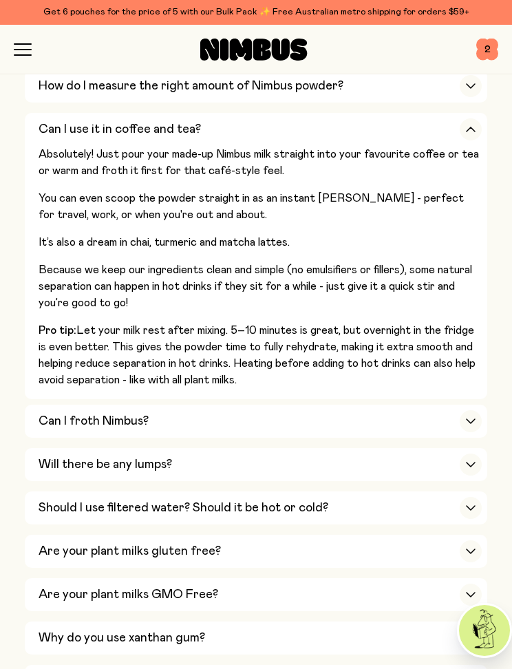
scroll to position [501, 0]
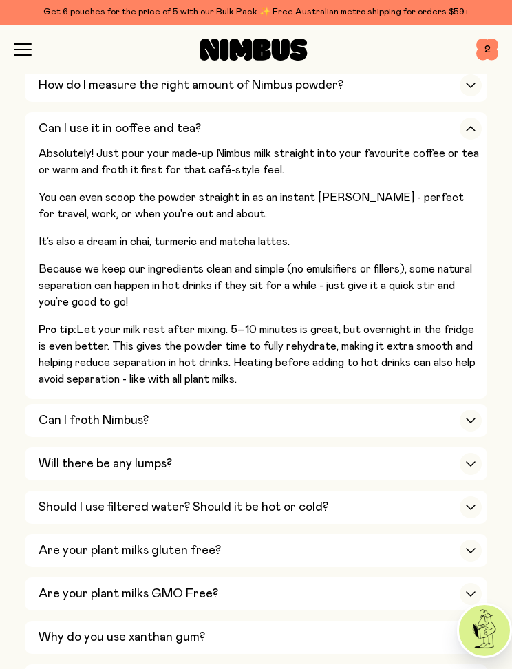
click at [52, 409] on div "Can I froth Nimbus?" at bounding box center [260, 420] width 443 height 33
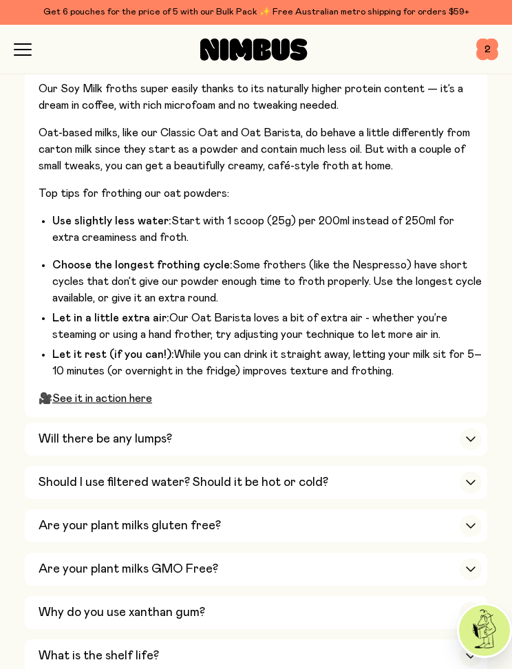
scroll to position [638, 0]
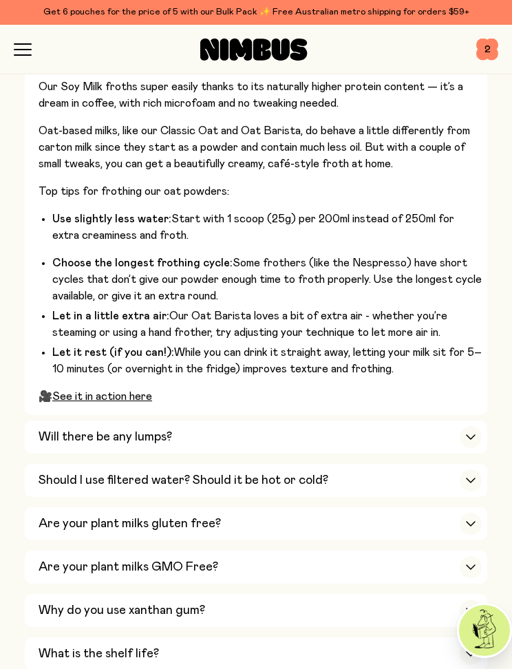
click at [67, 420] on div "Will there be any lumps?" at bounding box center [260, 436] width 443 height 33
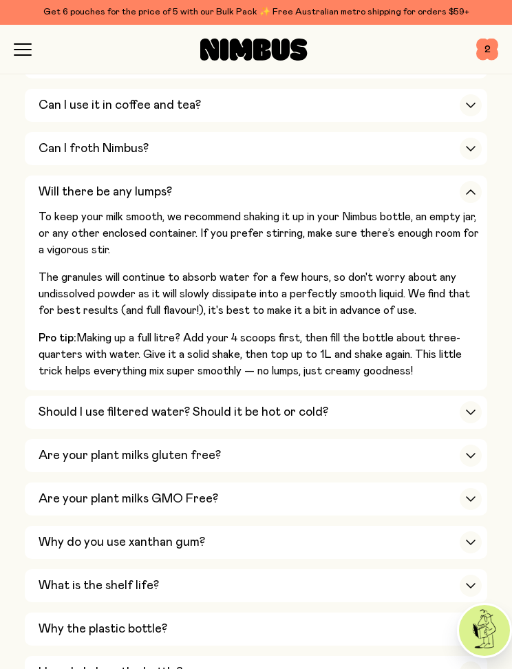
scroll to position [515, 0]
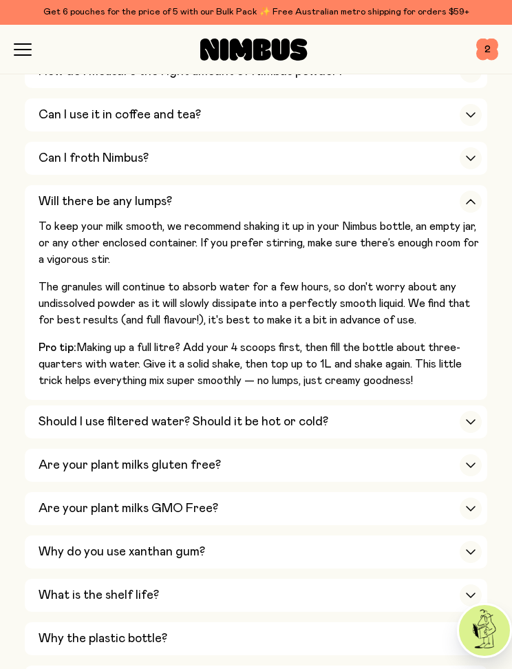
click at [96, 414] on h3 "Should I use filtered water? Should it be hot or cold?" at bounding box center [184, 422] width 290 height 17
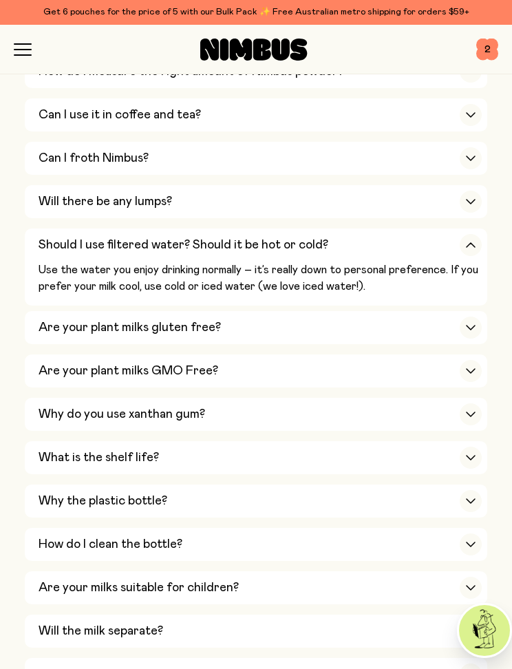
click at [99, 311] on div "Are your plant milks gluten free?" at bounding box center [260, 327] width 443 height 33
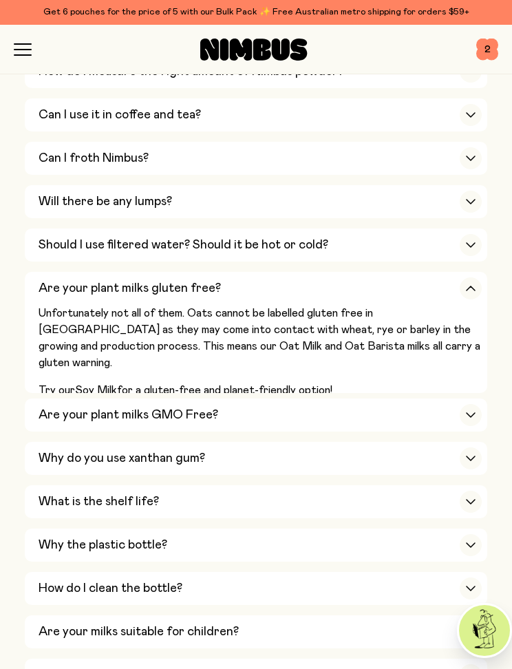
click at [89, 407] on h3 "Are your plant milks GMO Free?" at bounding box center [129, 415] width 180 height 17
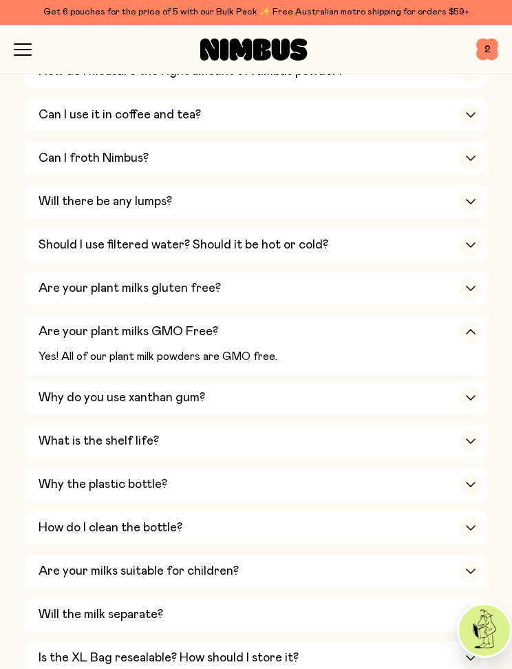
click at [89, 389] on h3 "Why do you use xanthan gum?" at bounding box center [122, 397] width 167 height 17
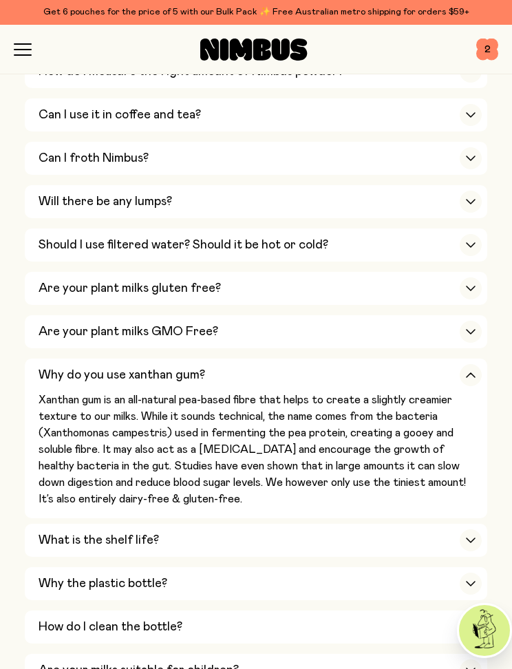
click at [89, 532] on h3 "What is the shelf life?" at bounding box center [99, 540] width 120 height 17
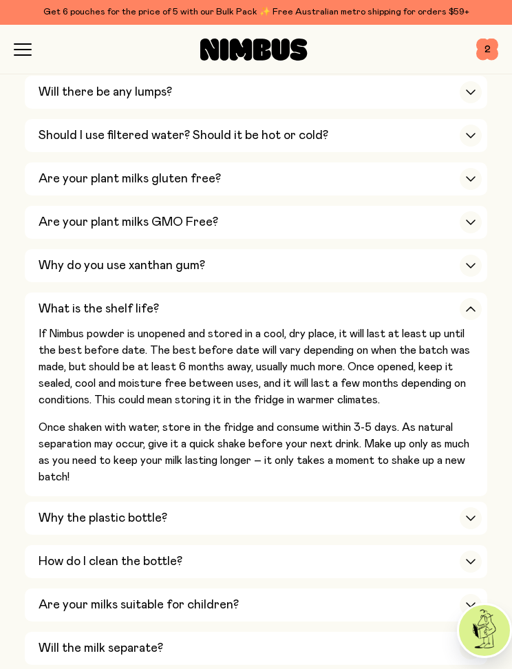
scroll to position [625, 0]
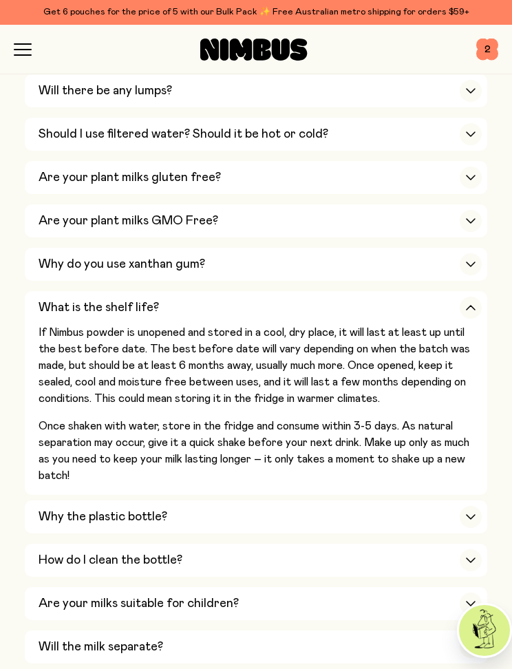
click at [64, 508] on h3 "Why the plastic bottle?" at bounding box center [103, 516] width 129 height 17
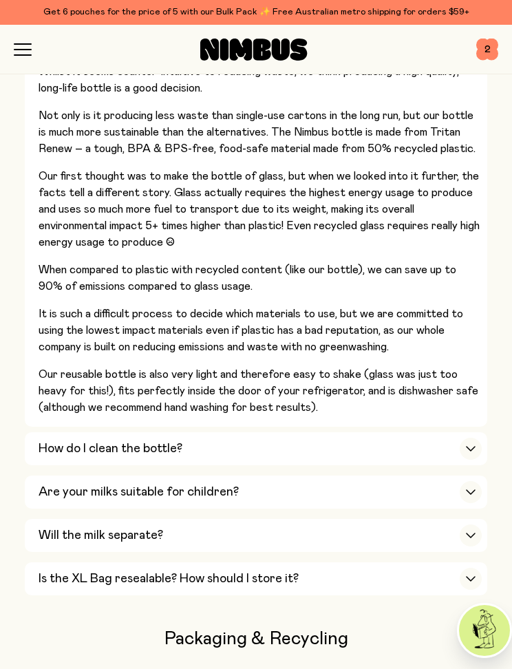
scroll to position [931, 0]
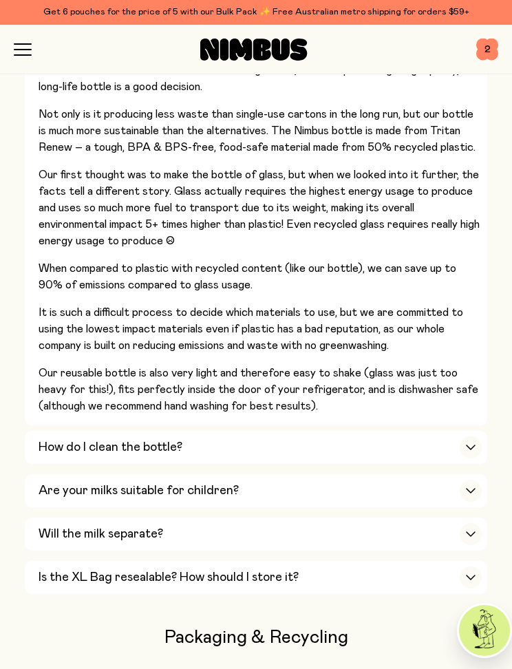
click at [470, 444] on icon "button" at bounding box center [470, 447] width 11 height 6
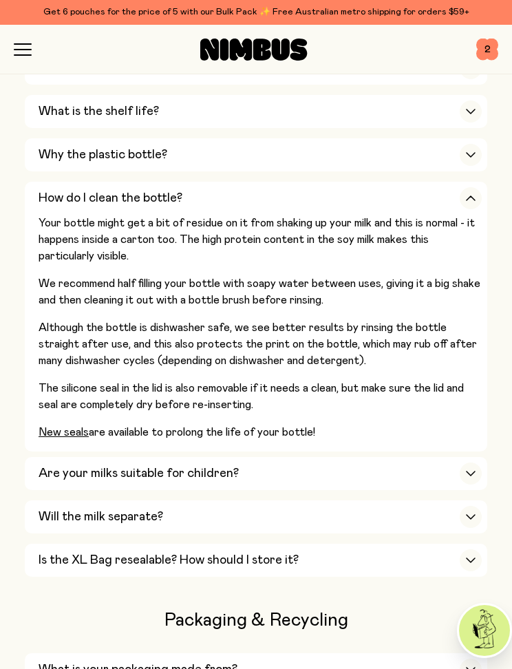
scroll to position [796, 0]
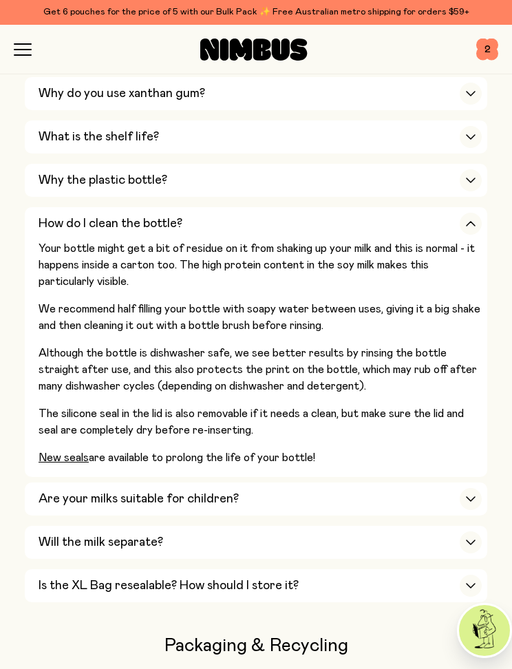
click at [430, 482] on div "Are your milks suitable for children?" at bounding box center [260, 498] width 443 height 33
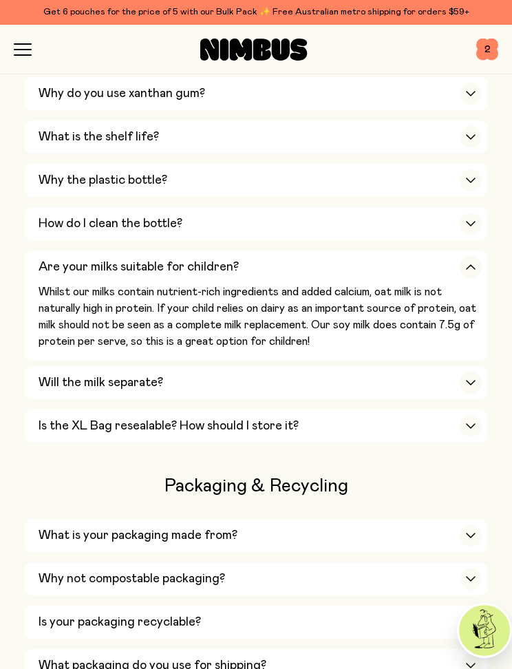
click at [462, 372] on div "button" at bounding box center [471, 383] width 22 height 22
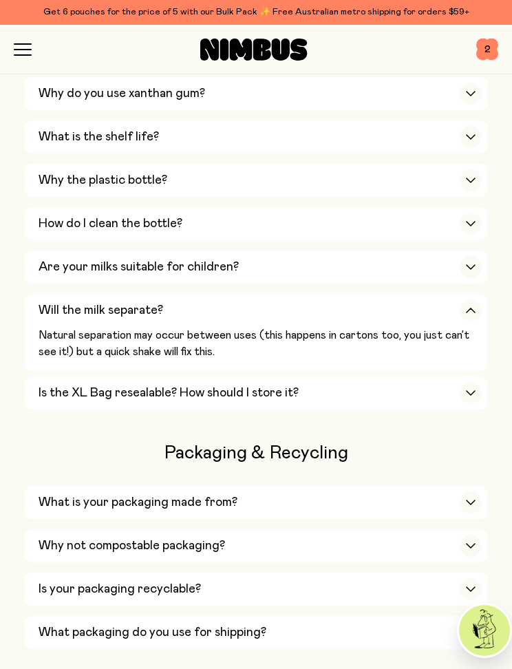
click at [456, 376] on div "Is the XL Bag resealable? How should I store it?" at bounding box center [260, 392] width 443 height 33
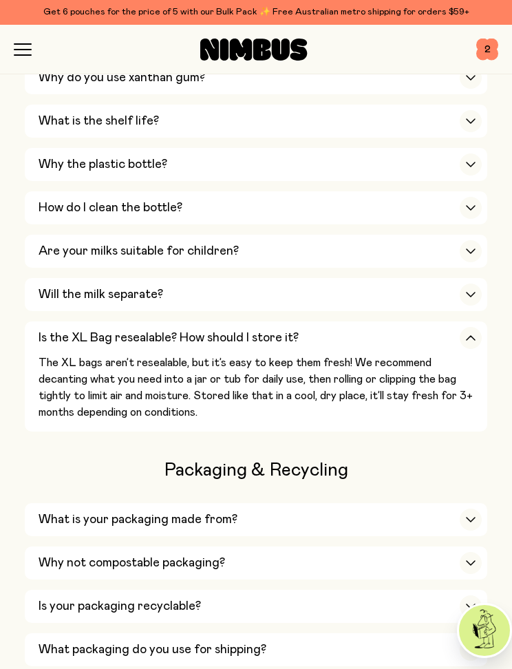
scroll to position [815, 0]
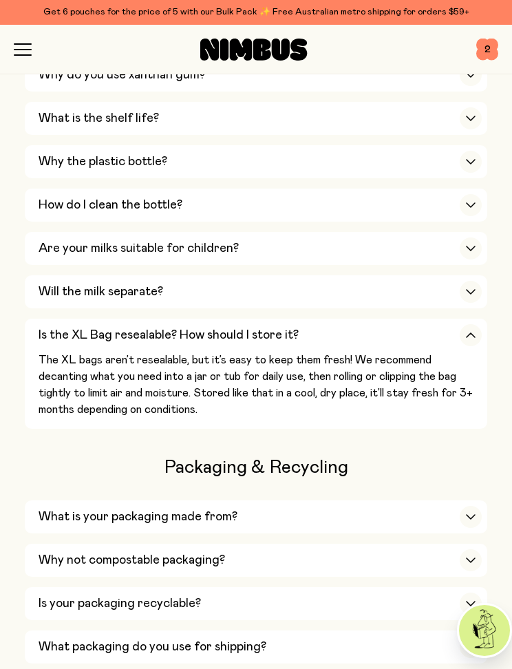
click at [471, 515] on icon "button" at bounding box center [470, 517] width 8 height 4
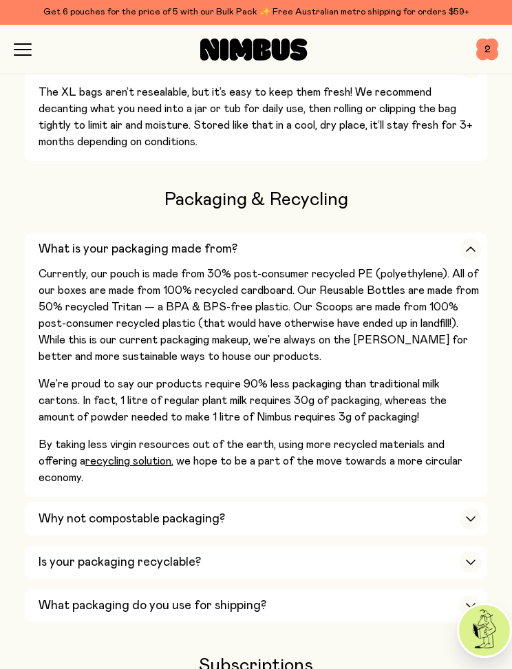
scroll to position [1087, 0]
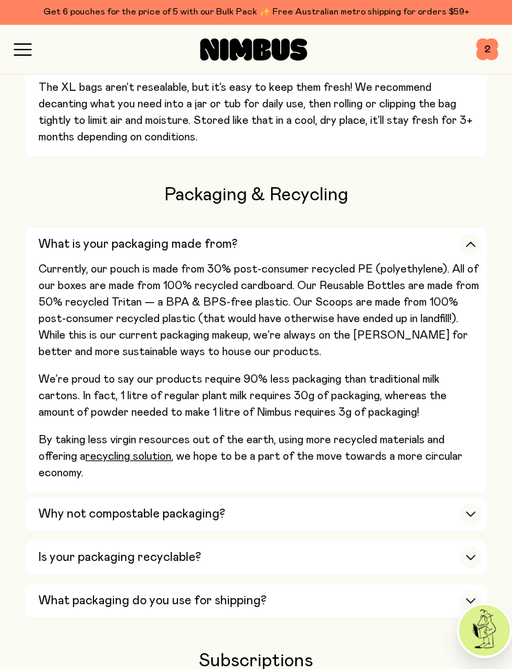
click at [473, 503] on div "button" at bounding box center [471, 514] width 22 height 22
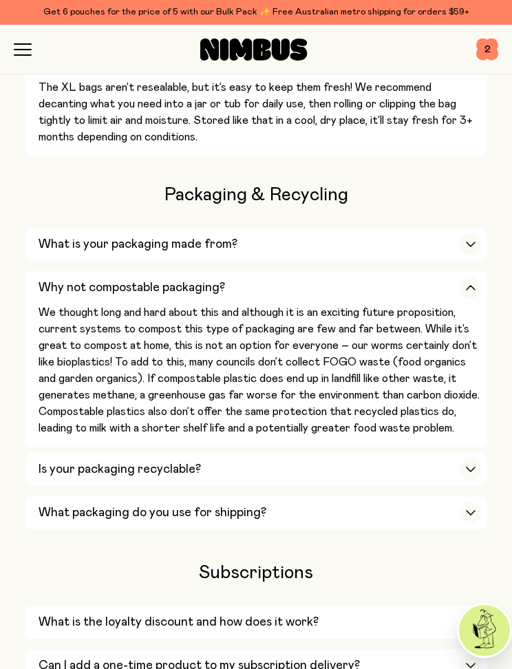
click at [473, 458] on div "button" at bounding box center [471, 469] width 22 height 22
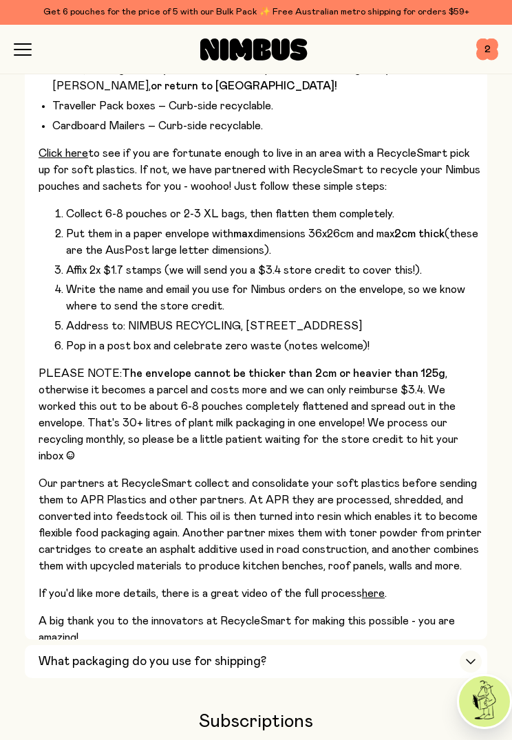
scroll to position [1456, 0]
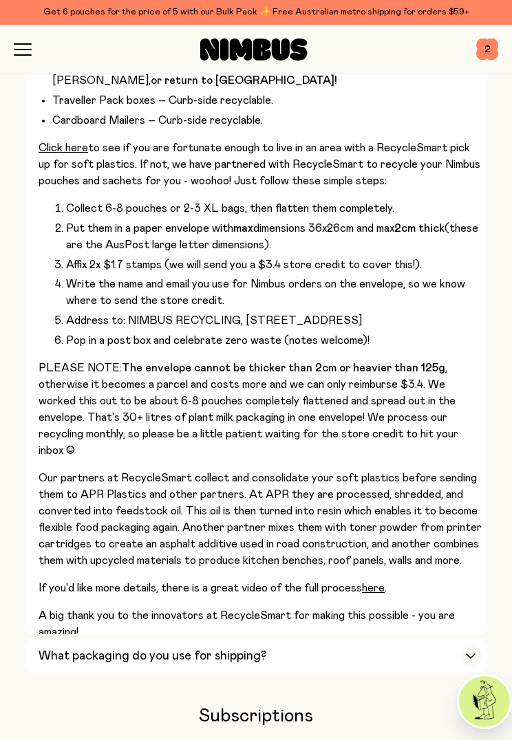
click at [473, 645] on div "button" at bounding box center [471, 656] width 22 height 22
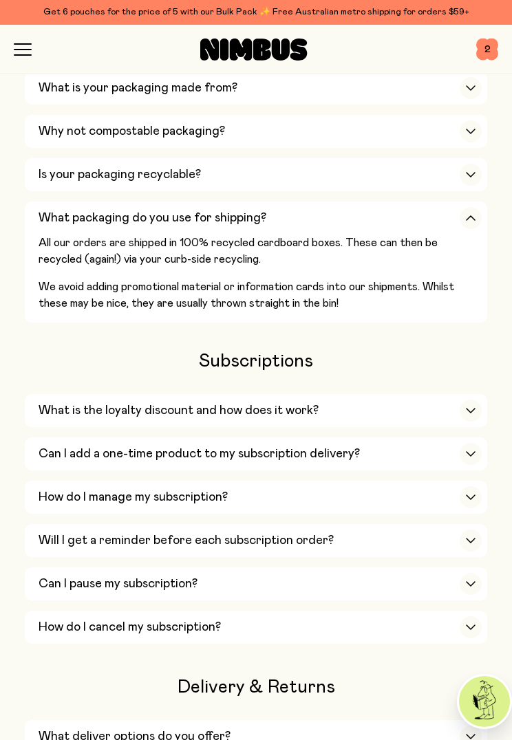
scroll to position [1245, 0]
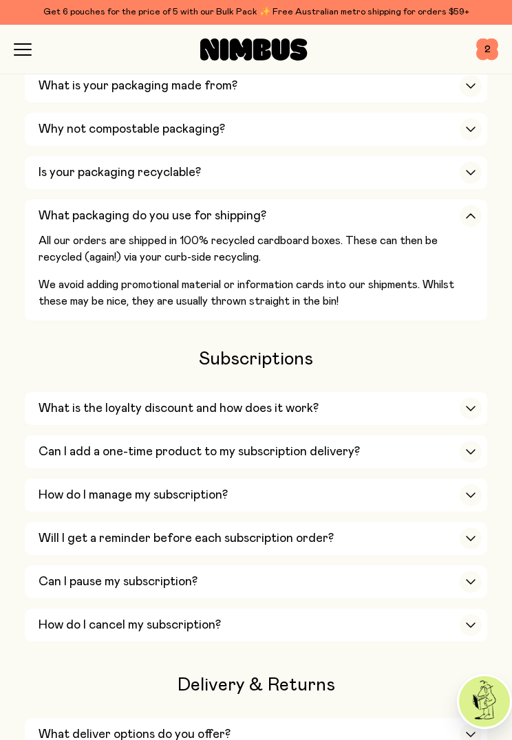
click at [476, 398] on div "button" at bounding box center [471, 409] width 22 height 22
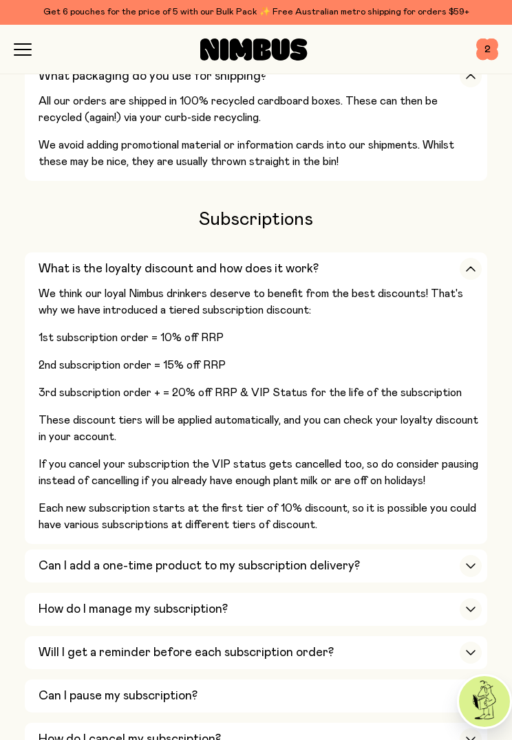
scroll to position [1387, 0]
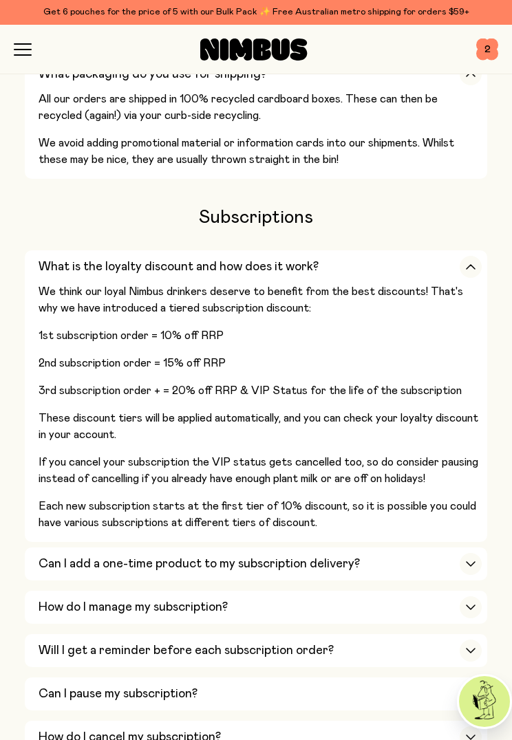
click at [473, 562] on icon "button" at bounding box center [470, 564] width 8 height 4
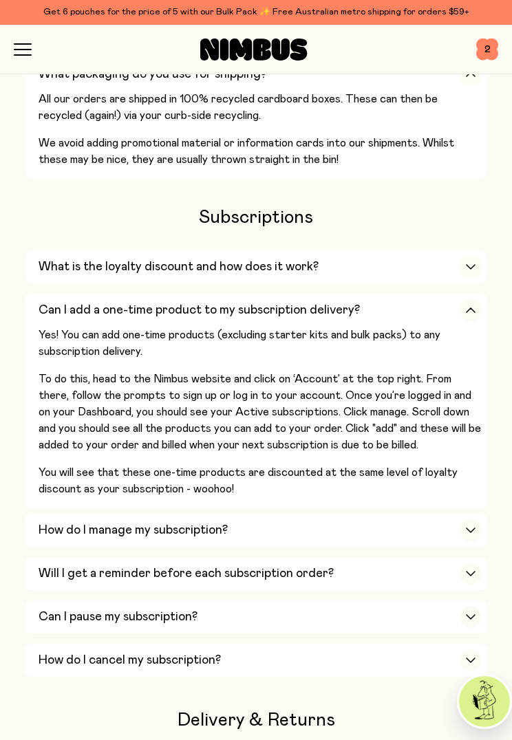
click at [475, 528] on icon "button" at bounding box center [470, 531] width 11 height 6
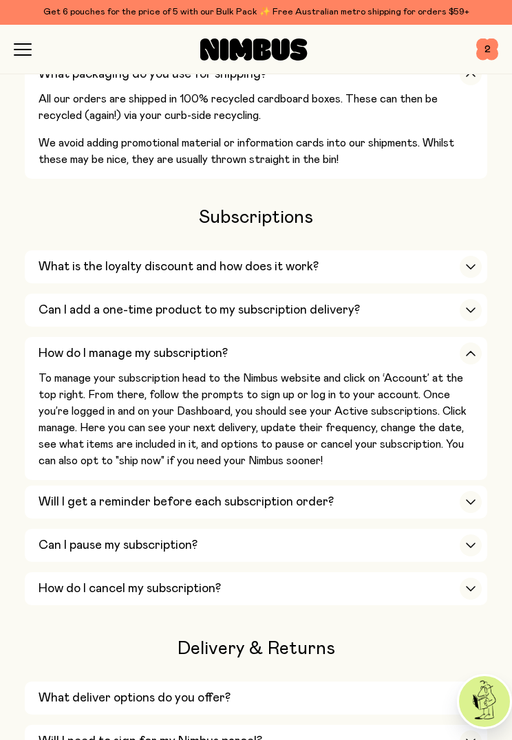
click at [477, 491] on div "button" at bounding box center [471, 502] width 22 height 22
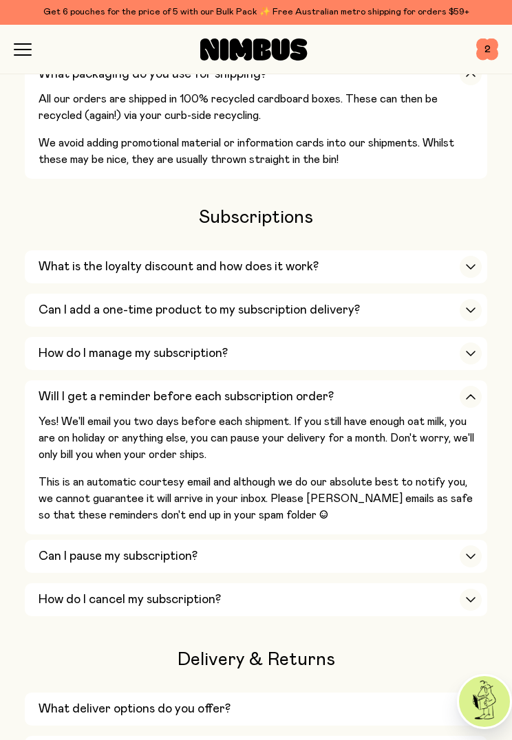
click at [474, 554] on icon "button" at bounding box center [470, 557] width 11 height 6
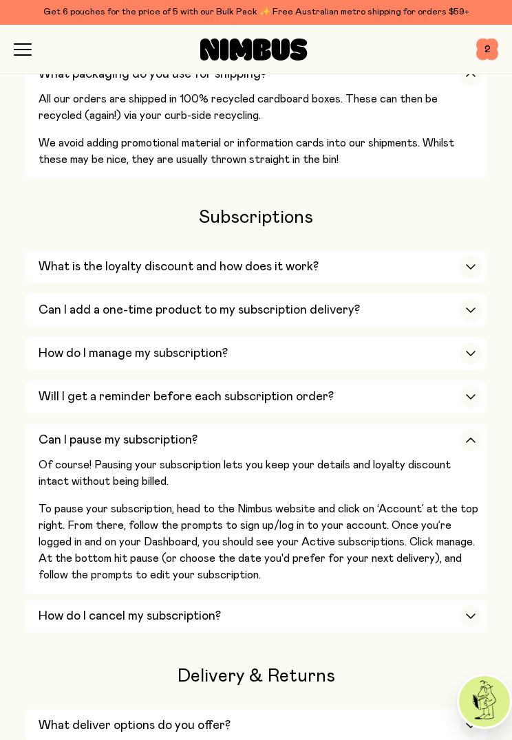
click at [466, 605] on div "button" at bounding box center [471, 616] width 22 height 22
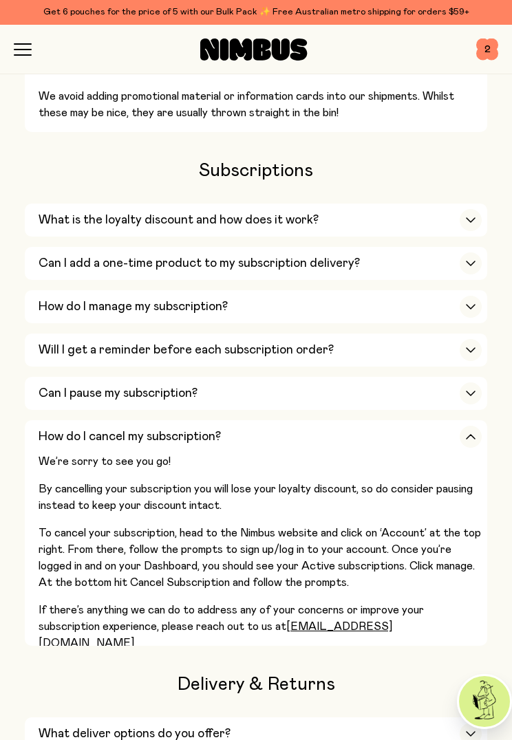
scroll to position [1615, 0]
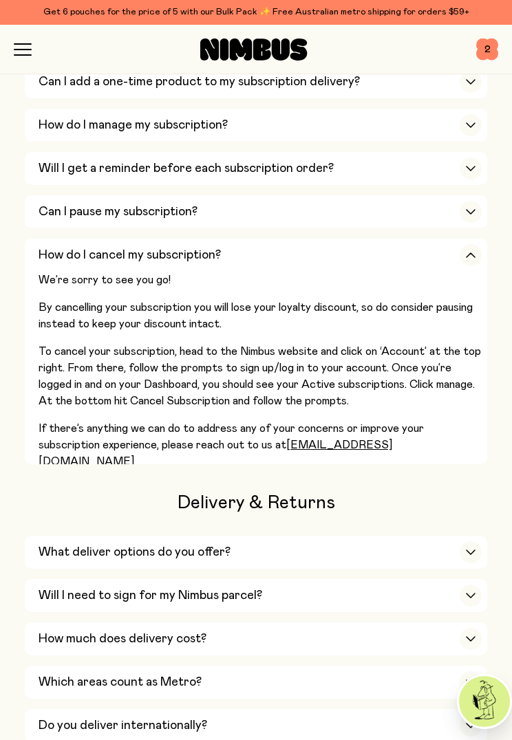
click at [474, 541] on div "button" at bounding box center [471, 552] width 22 height 22
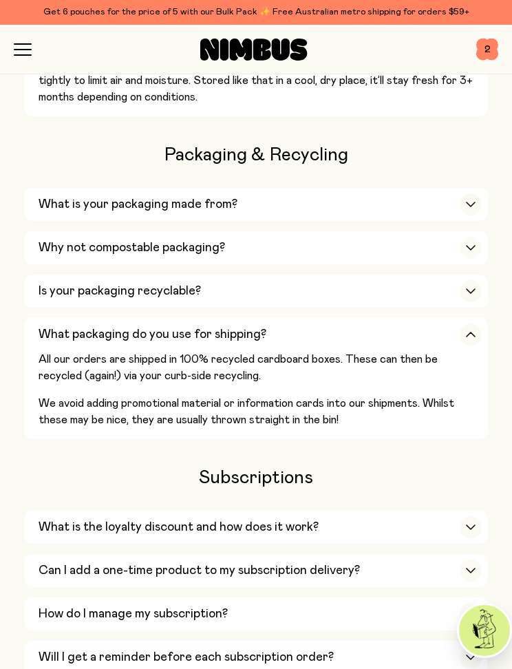
scroll to position [1117, 0]
